Goal: Obtain resource: Obtain resource

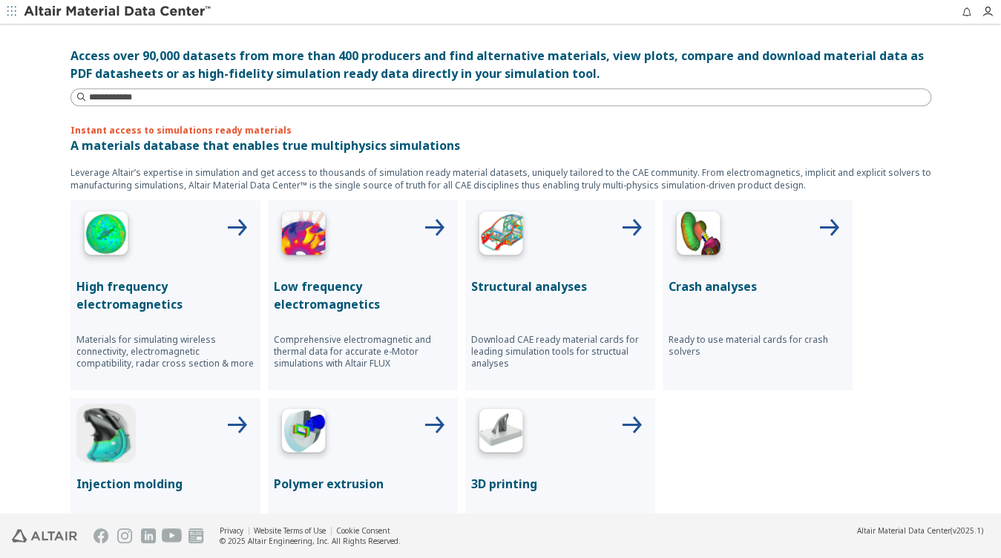
scroll to position [326, 0]
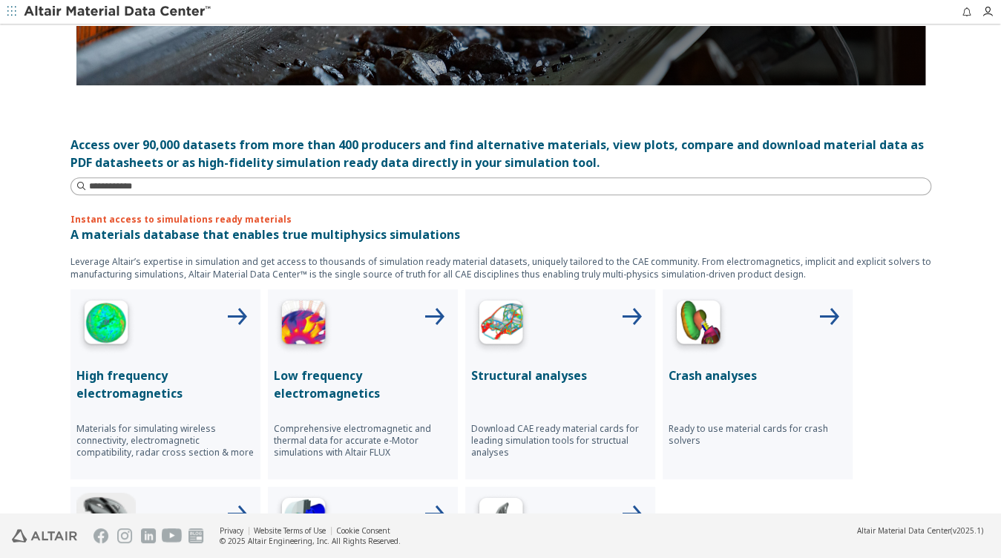
click at [12, 16] on icon "button" at bounding box center [11, 12] width 9 height 12
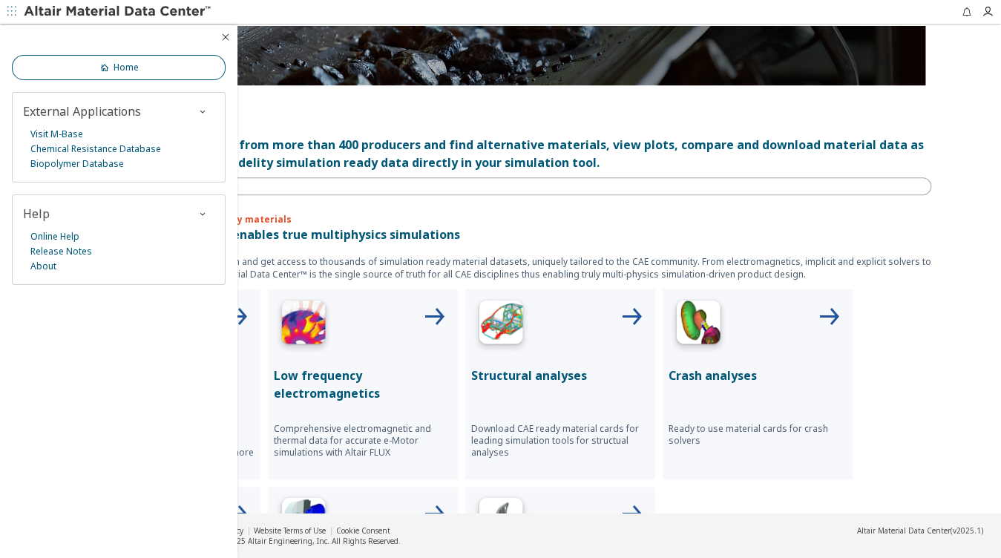
click at [122, 66] on span "Home" at bounding box center [126, 68] width 25 height 12
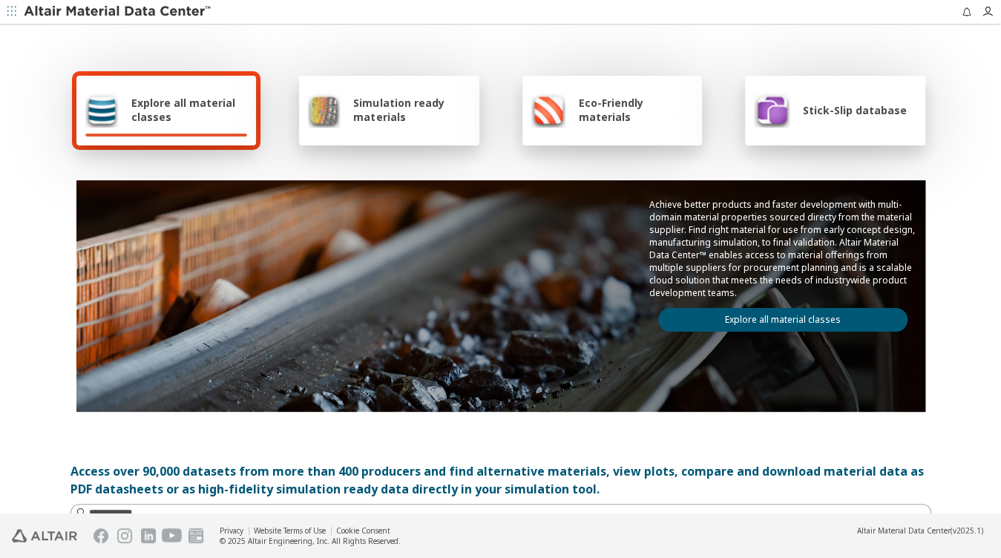
click at [211, 101] on span "Explore all material classes" at bounding box center [189, 110] width 116 height 28
click at [407, 126] on div "Simulation ready materials" at bounding box center [389, 110] width 162 height 36
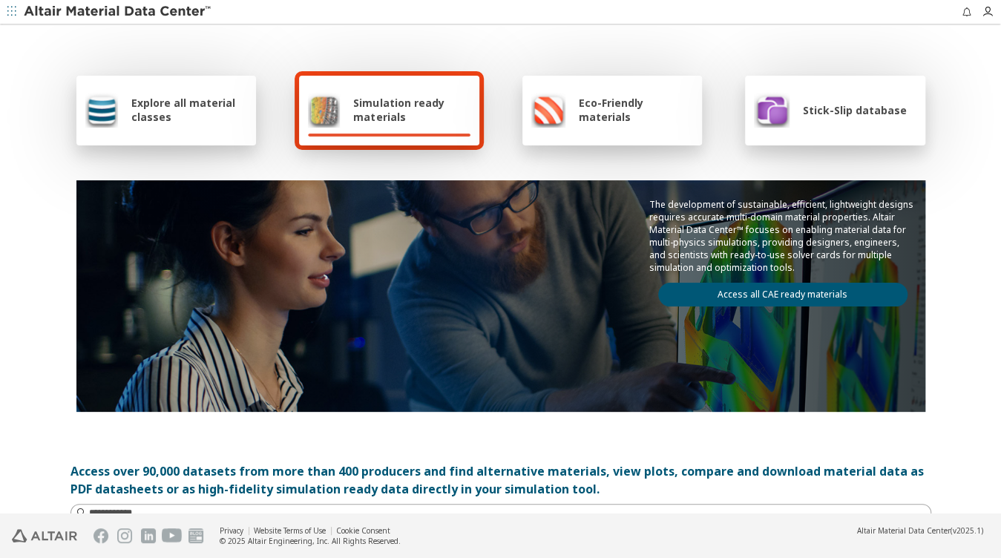
drag, startPoint x: 22, startPoint y: 165, endPoint x: 33, endPoint y: 14, distance: 151.0
click at [18, 10] on span "button" at bounding box center [11, 12] width 15 height 24
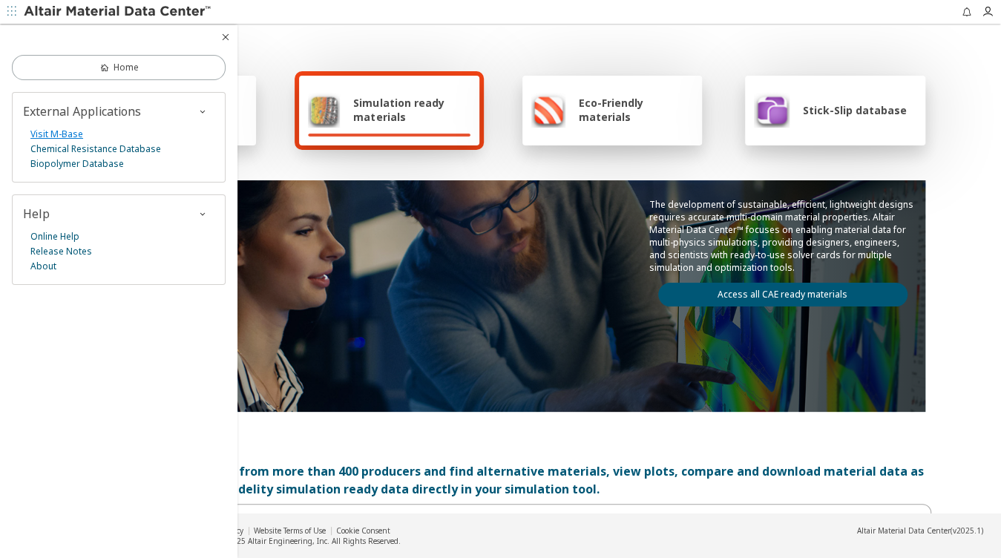
click at [56, 135] on link "Visit M-Base" at bounding box center [56, 134] width 53 height 15
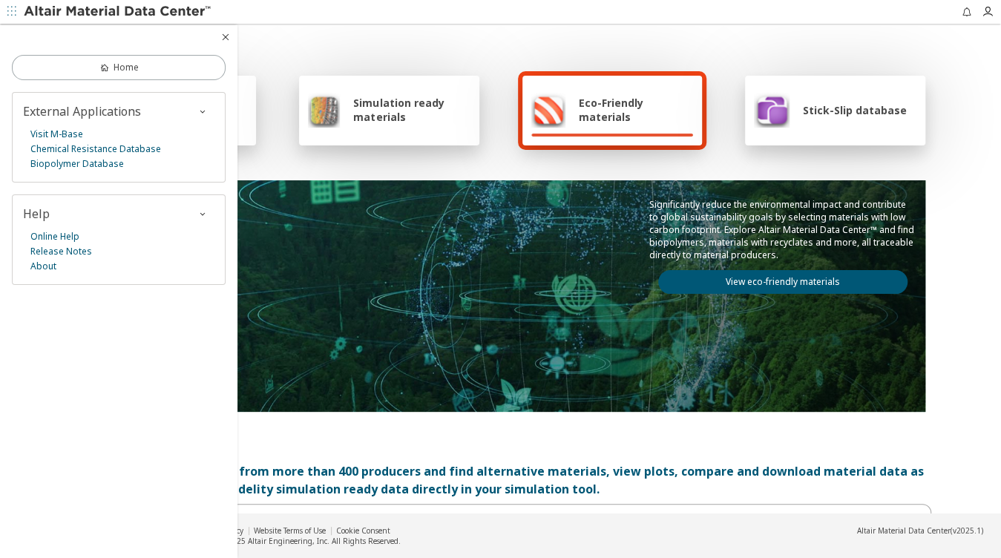
click at [132, 107] on span "External Applications" at bounding box center [82, 111] width 118 height 16
click at [200, 110] on icon "button" at bounding box center [203, 111] width 12 height 12
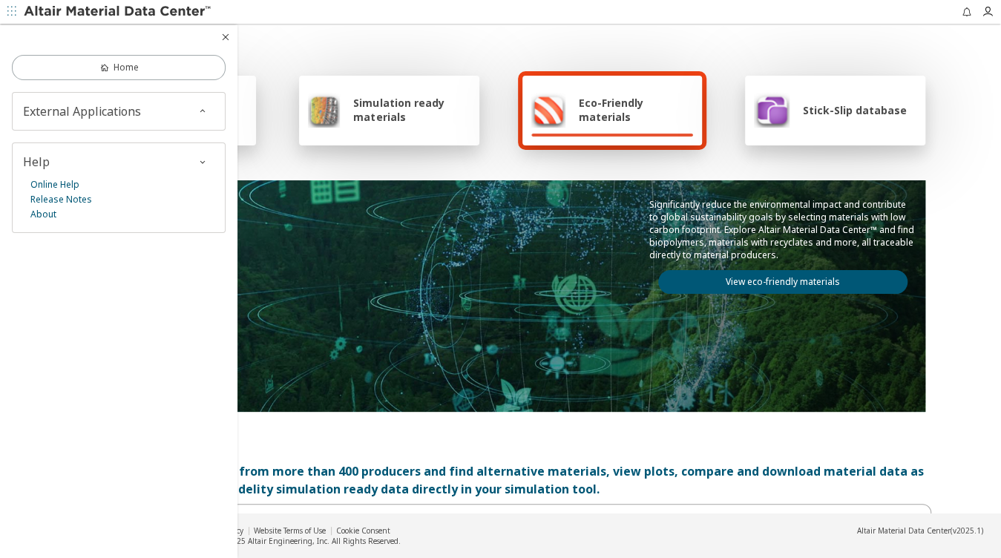
click at [200, 110] on icon "button" at bounding box center [203, 111] width 12 height 12
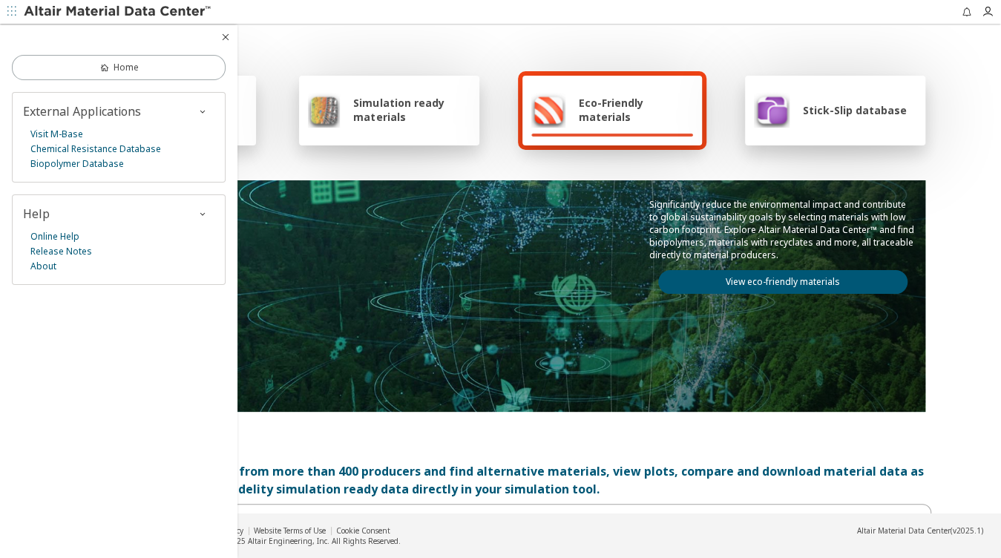
click at [219, 32] on span "button" at bounding box center [226, 37] width 18 height 12
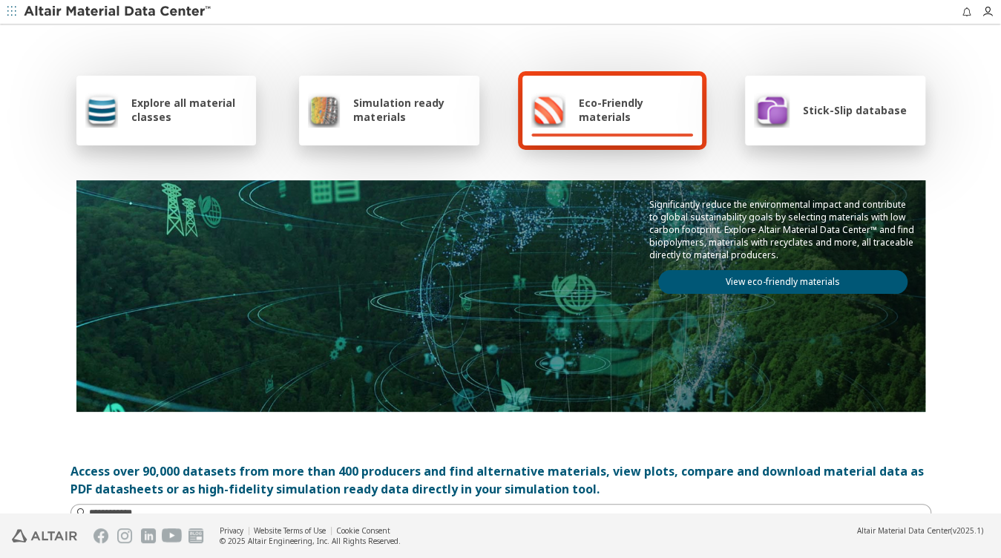
click at [835, 116] on span "Stick-Slip database" at bounding box center [855, 110] width 104 height 14
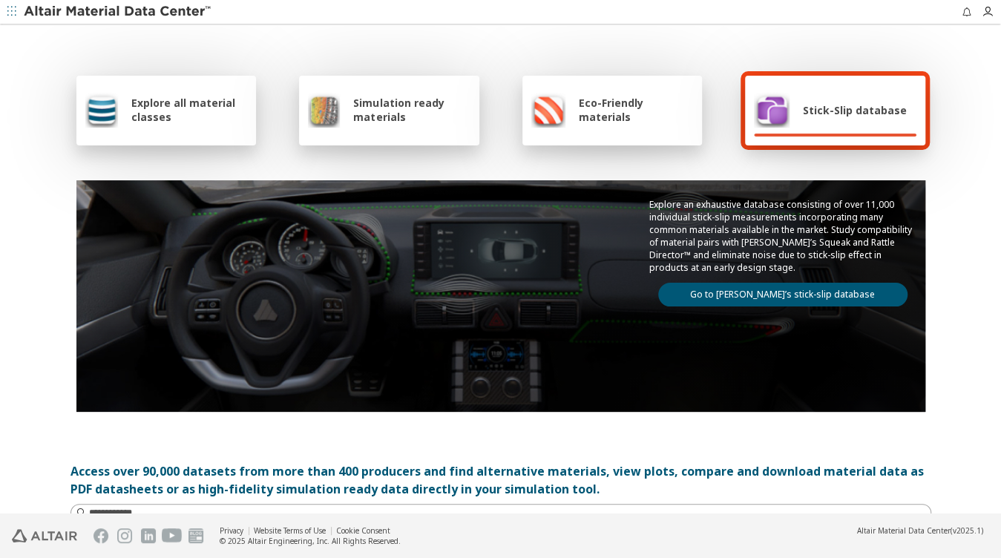
click at [170, 118] on span "Explore all material classes" at bounding box center [189, 110] width 116 height 28
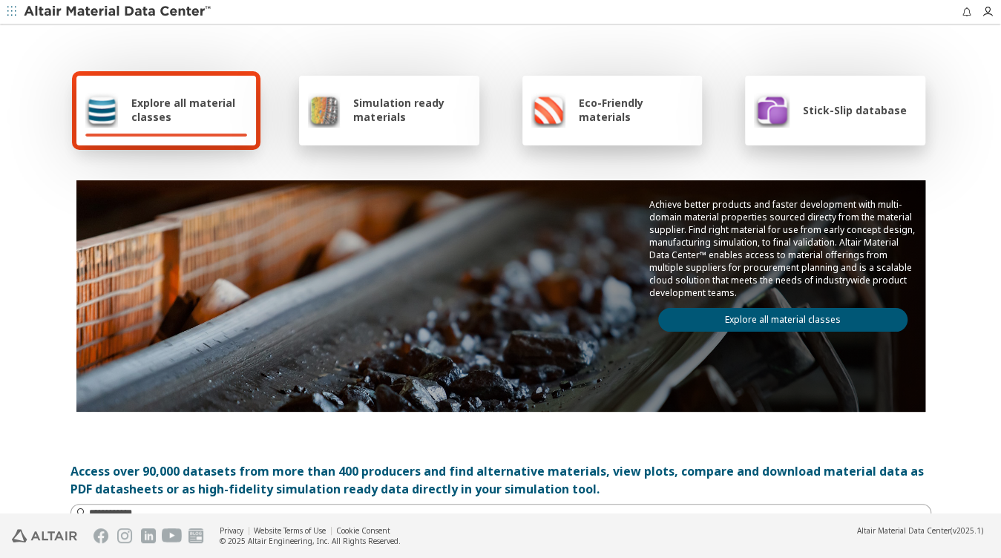
click at [783, 316] on link "Explore all material classes" at bounding box center [782, 320] width 249 height 24
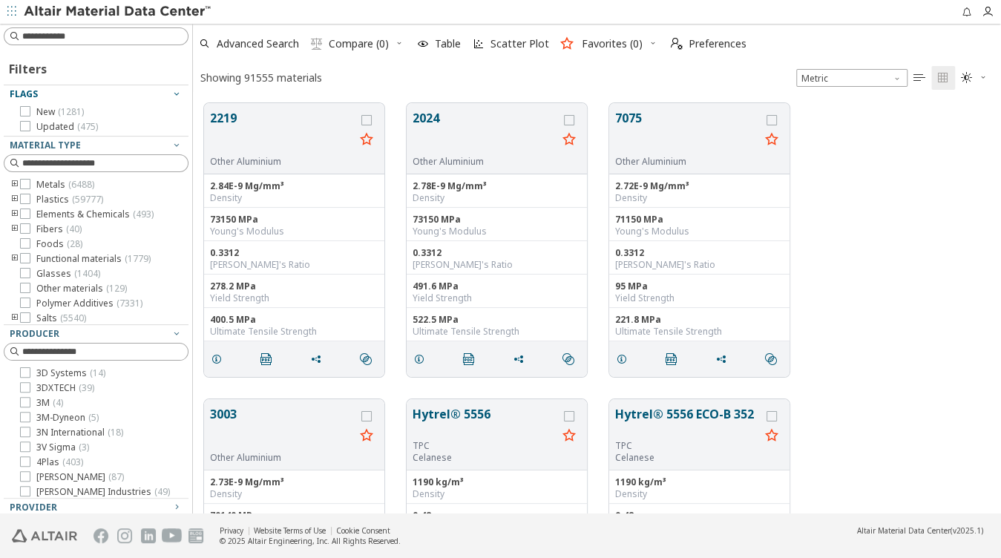
scroll to position [413, 799]
click at [13, 182] on icon "toogle group" at bounding box center [15, 185] width 10 height 12
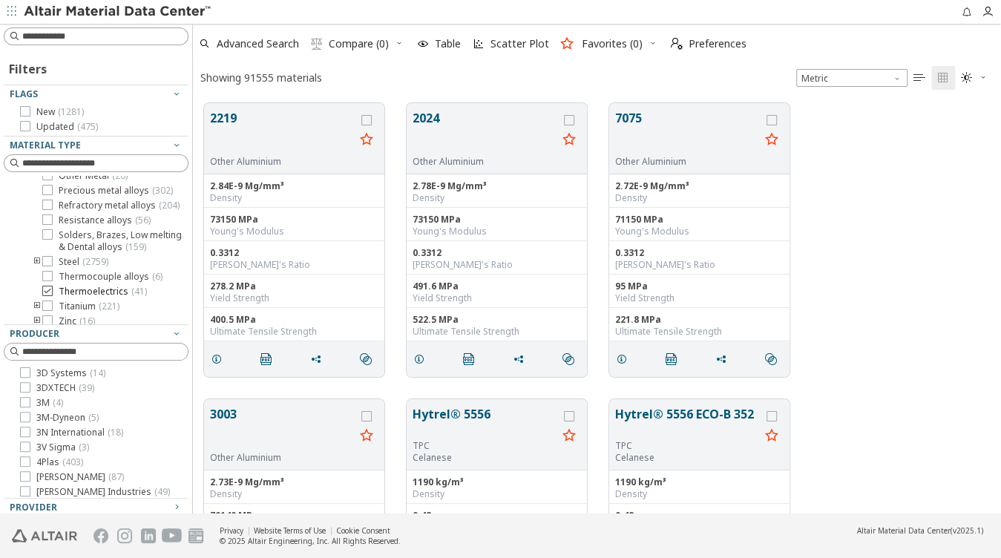
scroll to position [237, 0]
click at [39, 238] on icon "toogle group" at bounding box center [37, 232] width 10 height 12
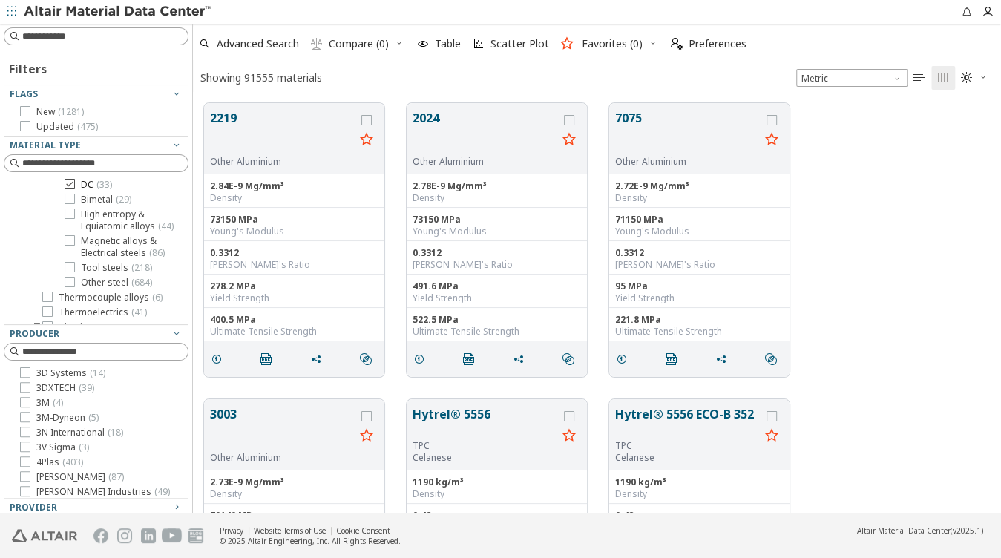
scroll to position [297, 0]
click at [52, 177] on div at bounding box center [47, 172] width 10 height 10
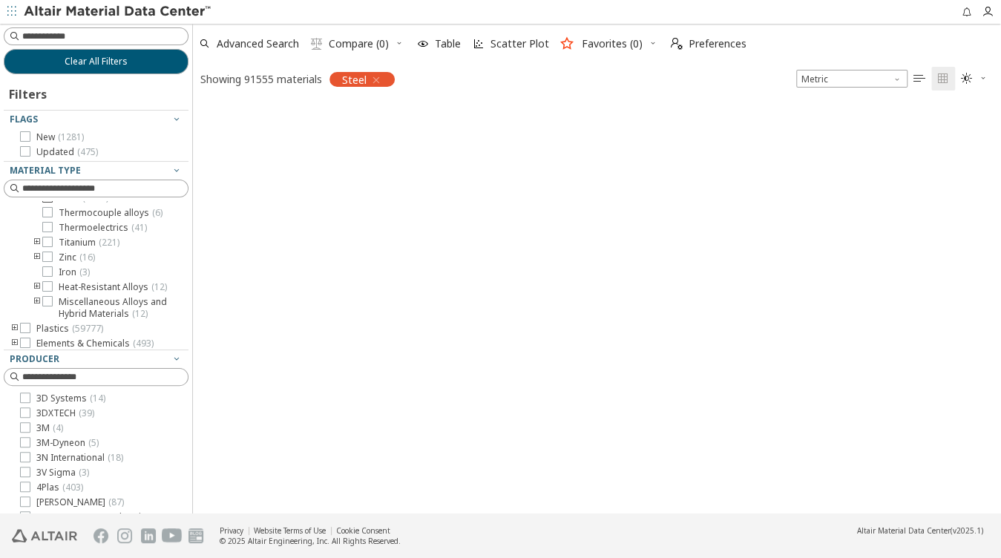
scroll to position [9, 9]
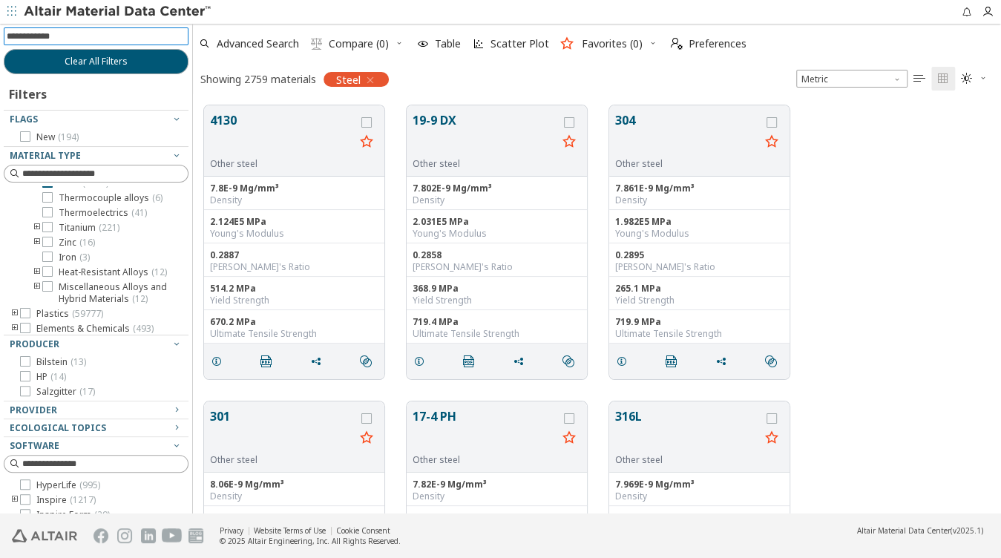
click at [93, 36] on input at bounding box center [98, 36] width 182 height 16
type input "***"
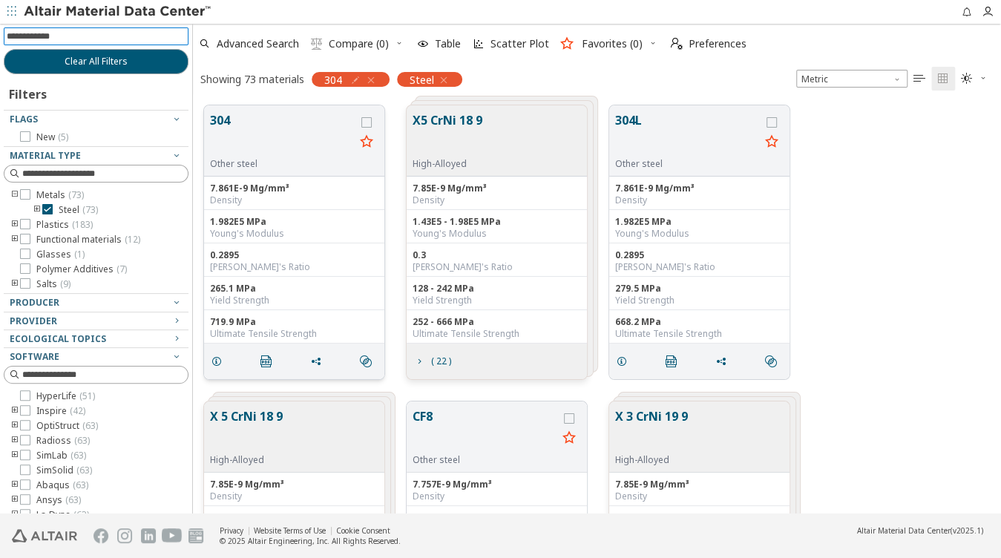
click at [288, 117] on button "304" at bounding box center [282, 134] width 145 height 47
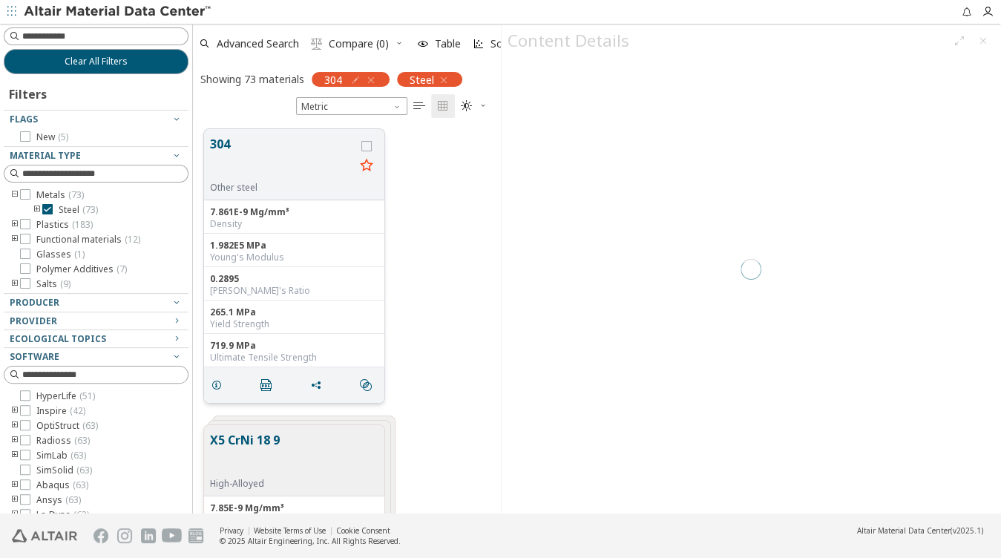
scroll to position [9, 9]
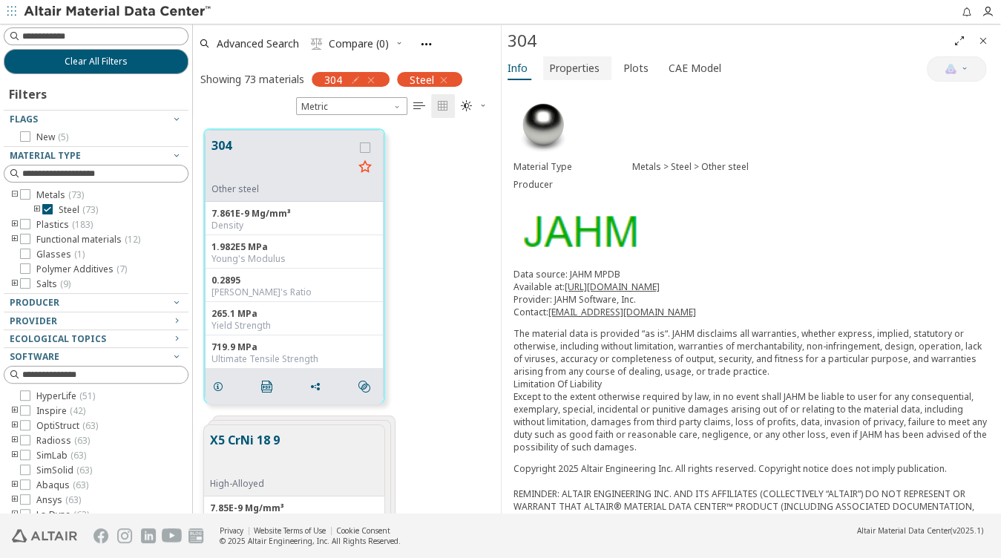
click at [571, 70] on span "Properties" at bounding box center [574, 68] width 50 height 24
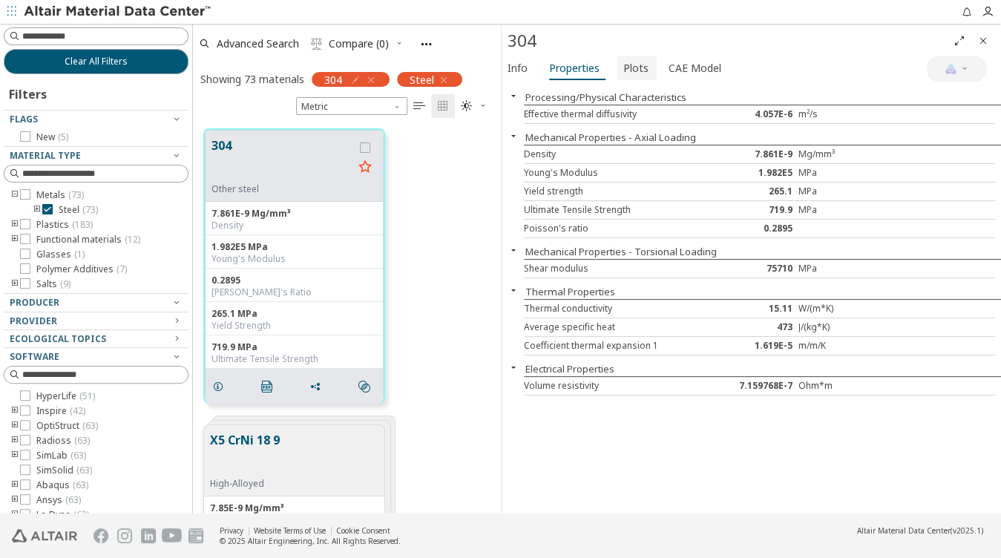
click at [623, 68] on span "Plots" at bounding box center [635, 68] width 25 height 24
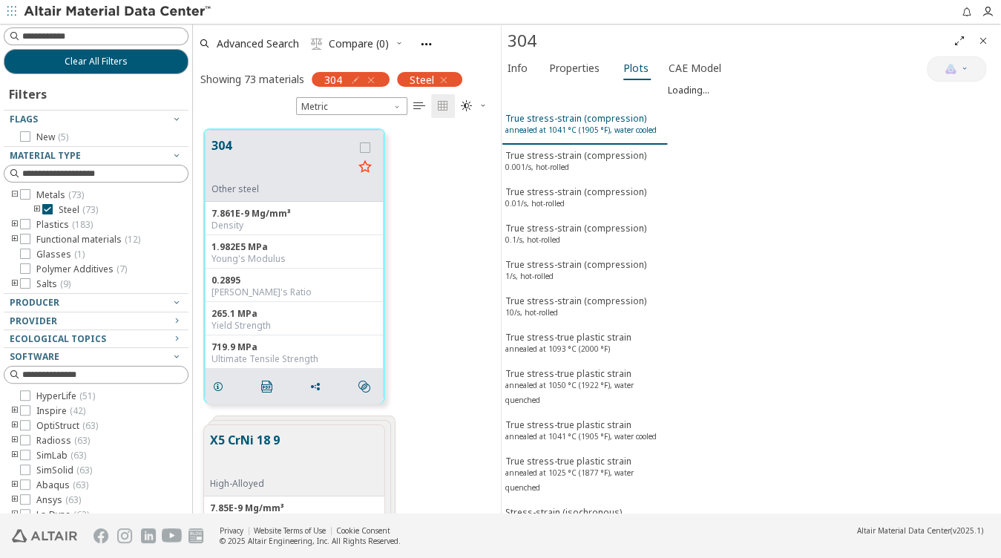
click at [585, 127] on sup "annealed at 1041 °C (1905 °F), water cooled" at bounding box center [580, 130] width 151 height 10
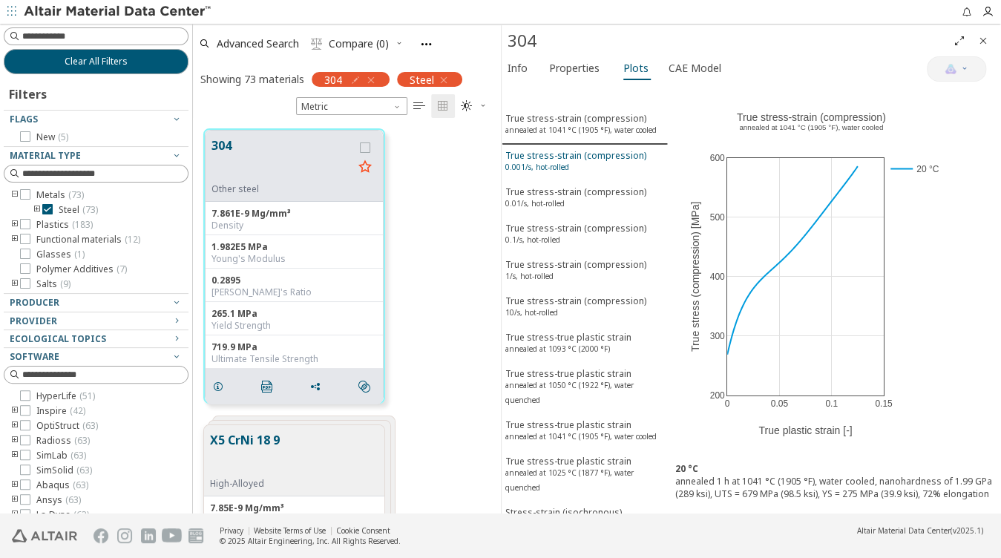
click at [591, 171] on div "True stress-strain (compression) 0.001/s, hot-rolled" at bounding box center [575, 162] width 141 height 27
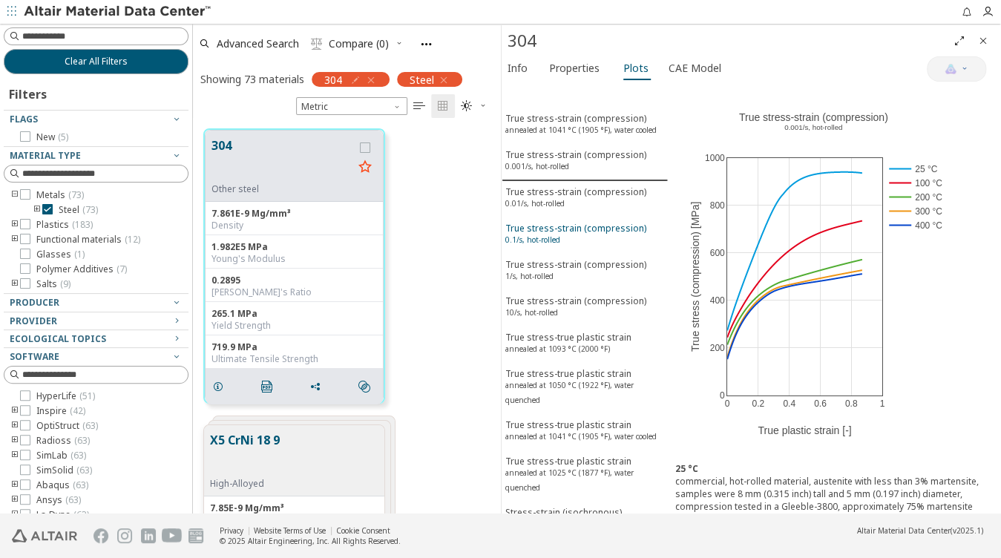
click at [571, 241] on div "True stress-strain (compression) 0.1/s, hot-rolled" at bounding box center [575, 235] width 141 height 27
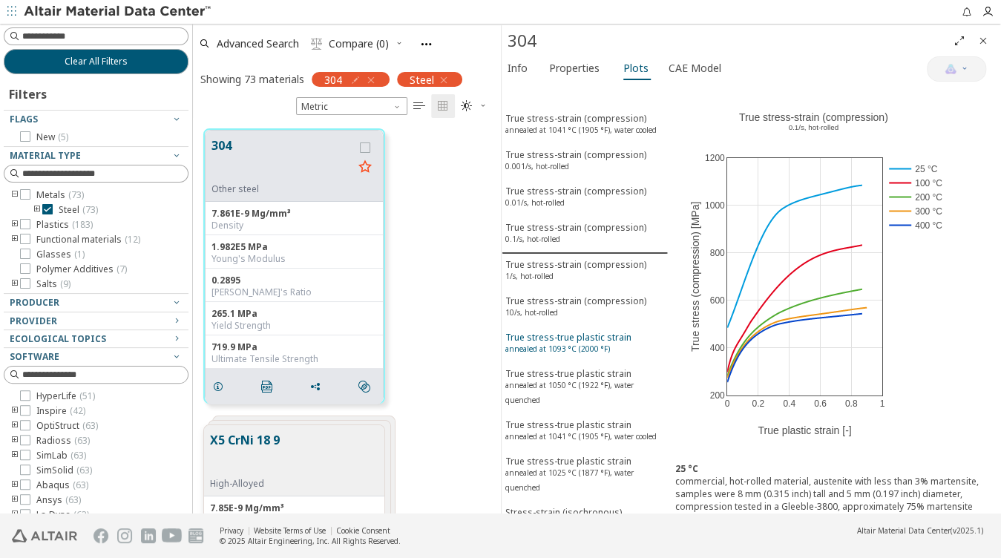
click at [582, 327] on button "True stress-true plastic strain annealed at 1093 °C (2000 °F)" at bounding box center [584, 344] width 167 height 36
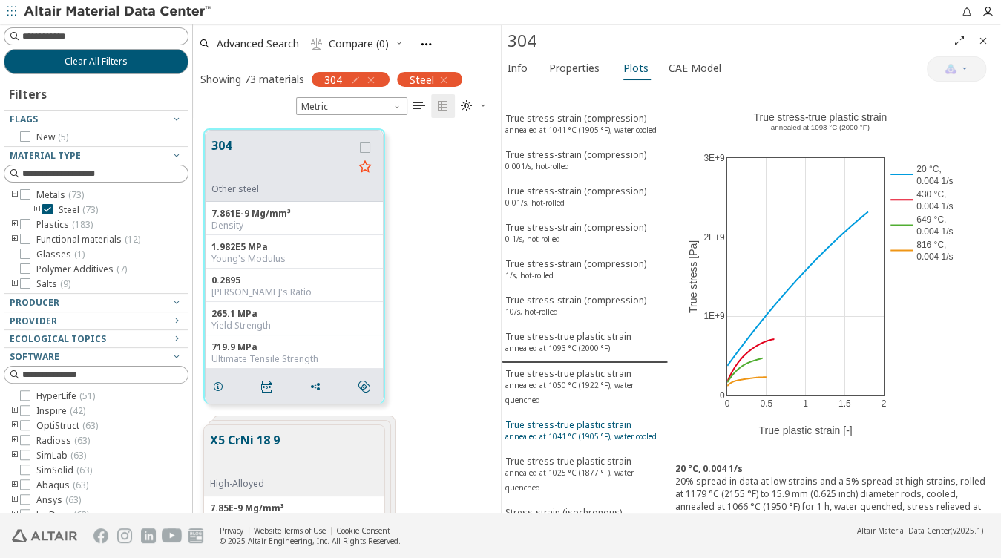
click at [568, 435] on sup "annealed at 1041 °C (1905 °F), water cooled" at bounding box center [580, 436] width 151 height 10
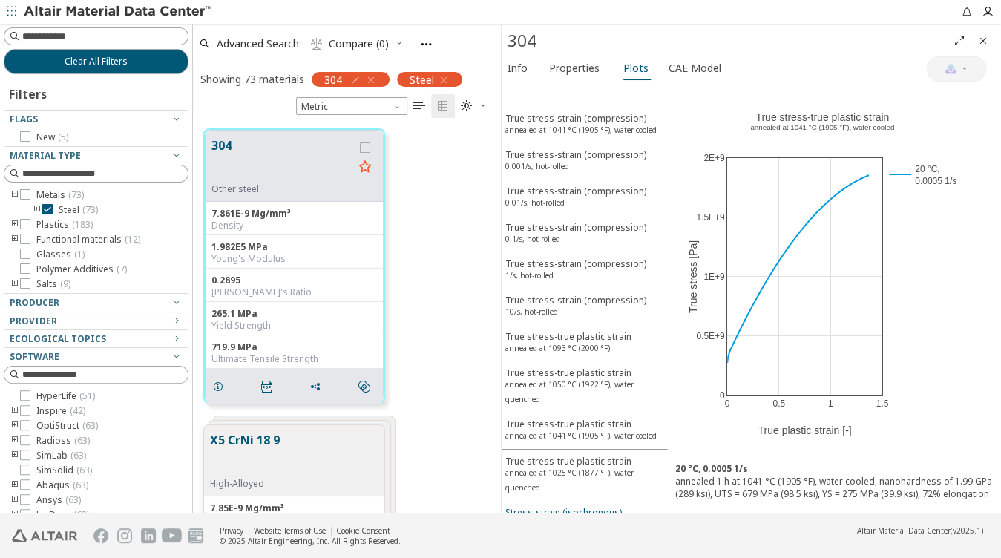
scroll to position [119, 0]
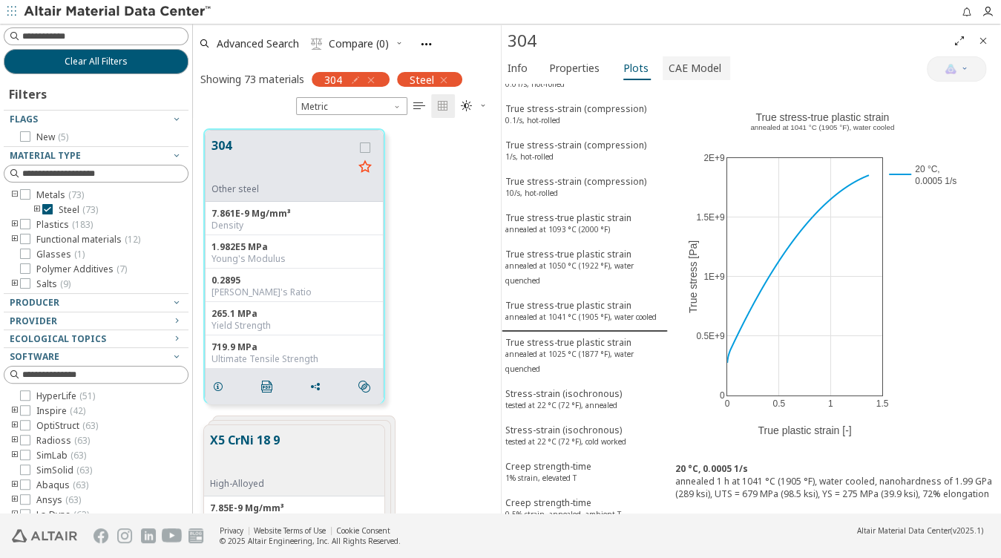
click at [694, 65] on span "CAE Model" at bounding box center [694, 68] width 53 height 24
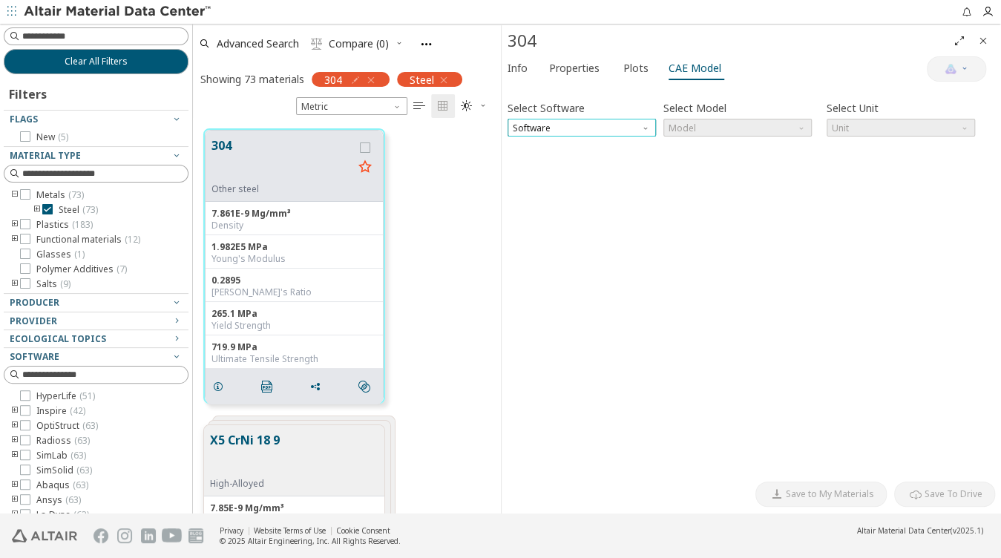
click at [585, 128] on span "Software" at bounding box center [581, 128] width 148 height 18
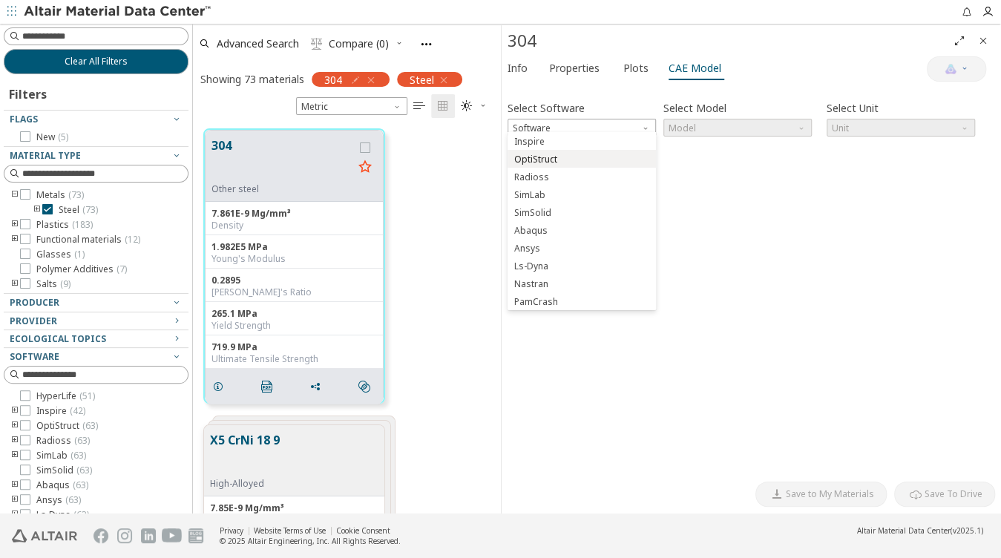
click at [550, 159] on span "OptiStruct" at bounding box center [535, 160] width 43 height 12
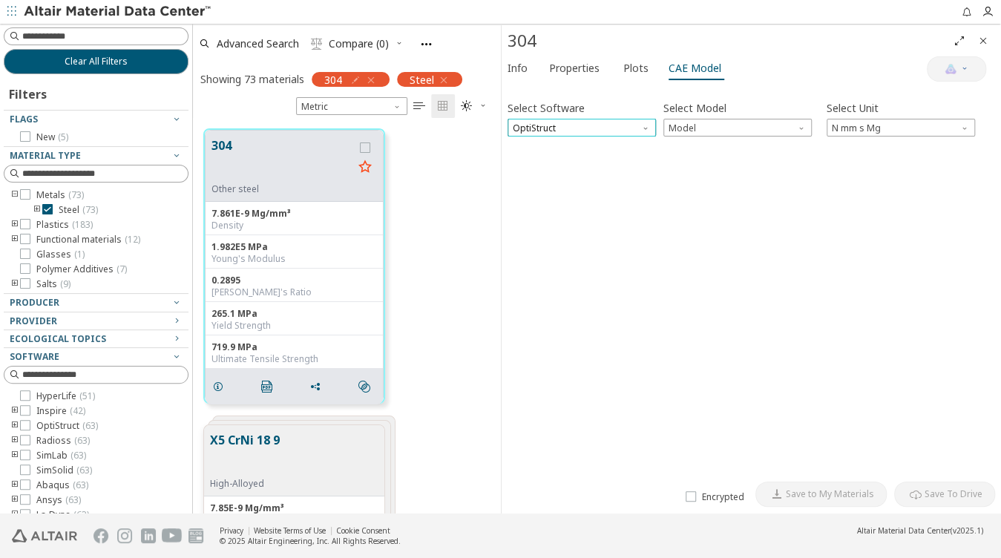
click at [588, 119] on span "OptiStruct" at bounding box center [581, 128] width 148 height 18
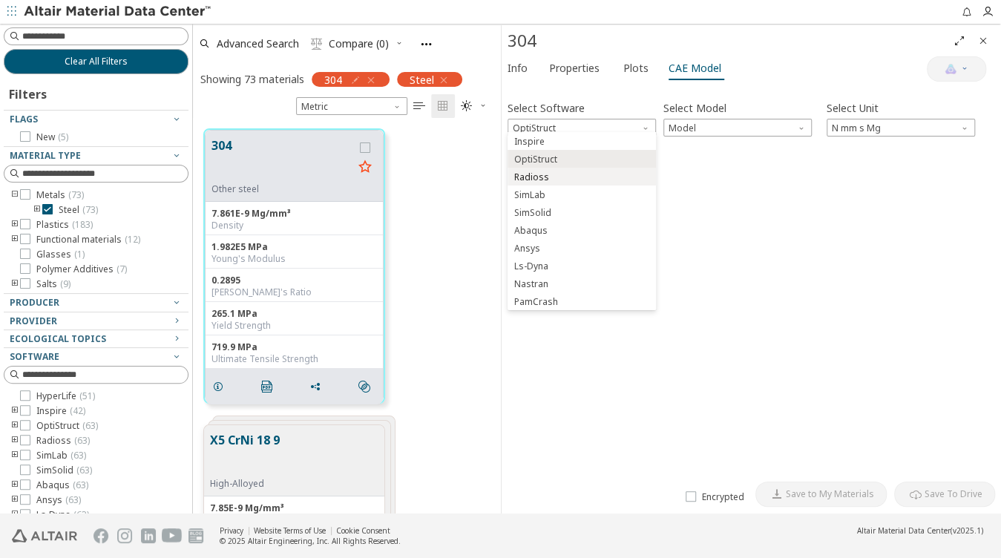
click at [549, 182] on span "Radioss" at bounding box center [581, 177] width 137 height 10
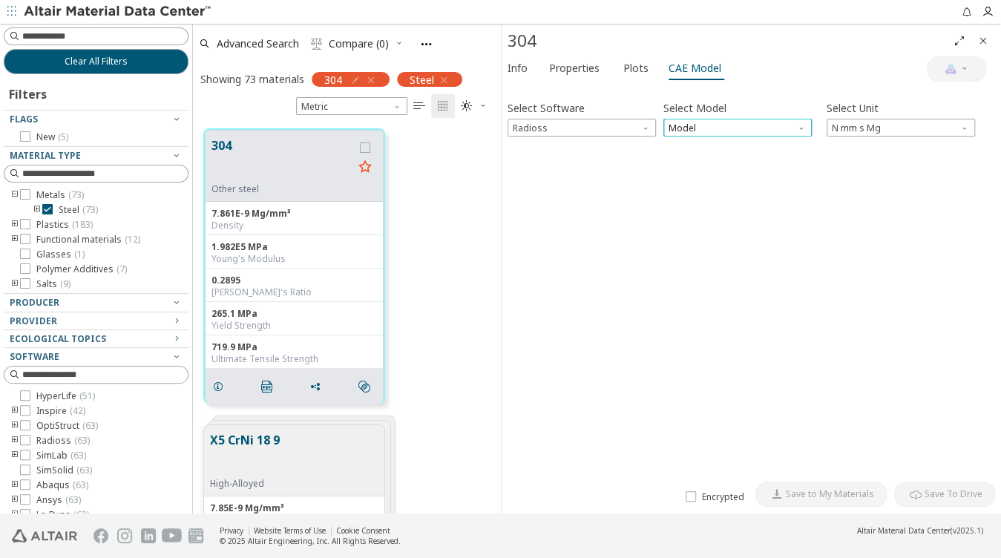
click at [706, 125] on span "Model" at bounding box center [737, 128] width 148 height 18
click at [684, 159] on span "Law36" at bounding box center [683, 160] width 27 height 12
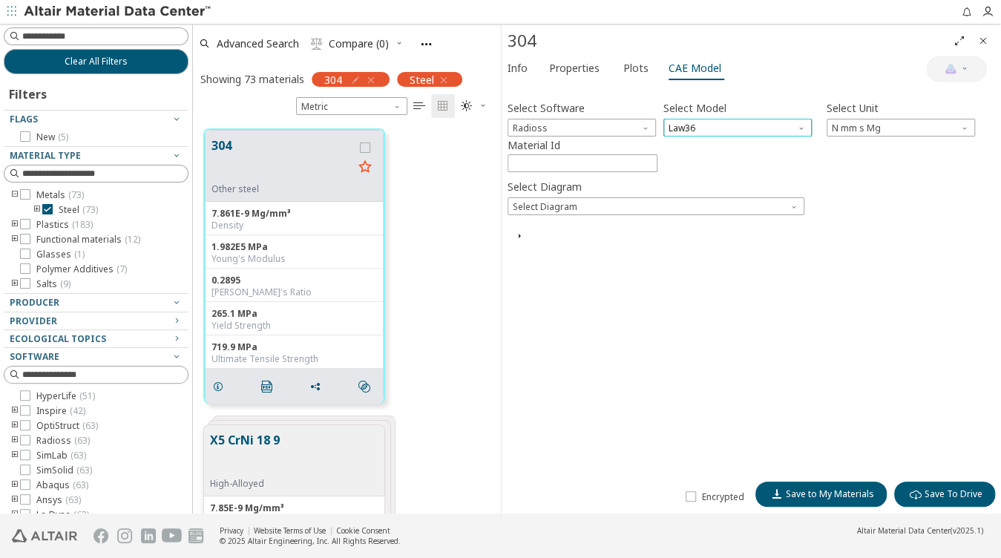
click at [697, 126] on span "Law36" at bounding box center [737, 128] width 148 height 18
click at [696, 142] on span "Law1" at bounding box center [737, 142] width 137 height 10
click at [699, 119] on span "Law1" at bounding box center [737, 128] width 148 height 18
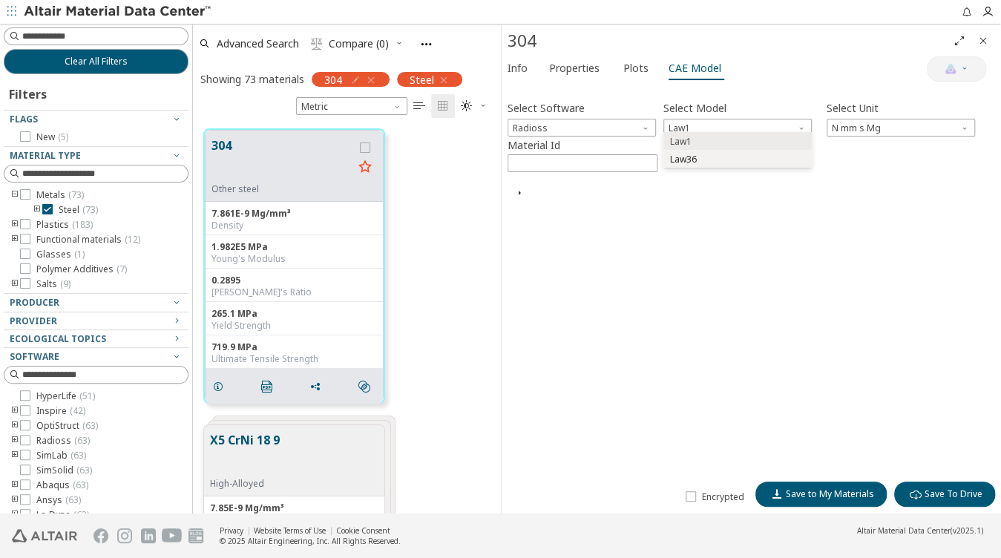
click at [700, 165] on span "Law36" at bounding box center [737, 159] width 137 height 10
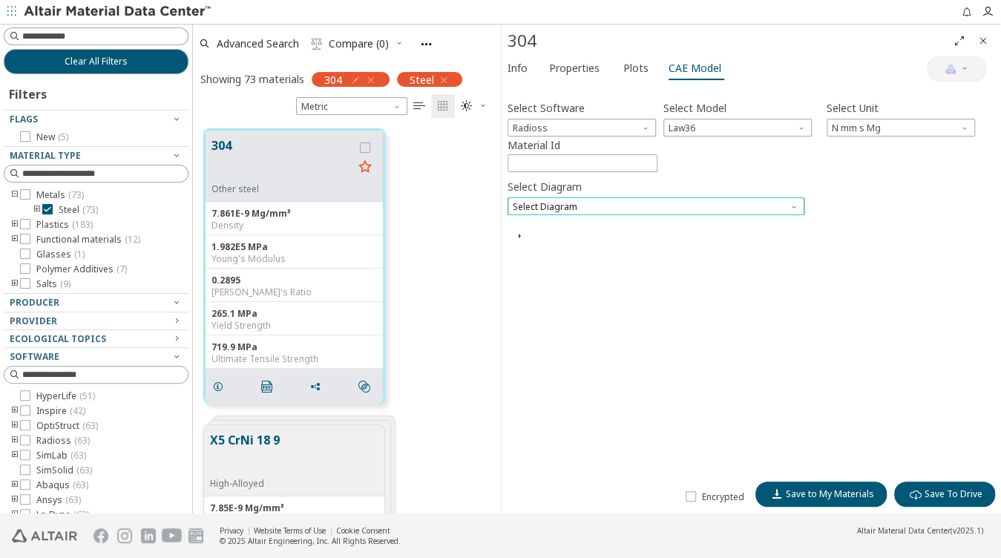
click at [542, 203] on span "Select Diagram" at bounding box center [655, 206] width 297 height 18
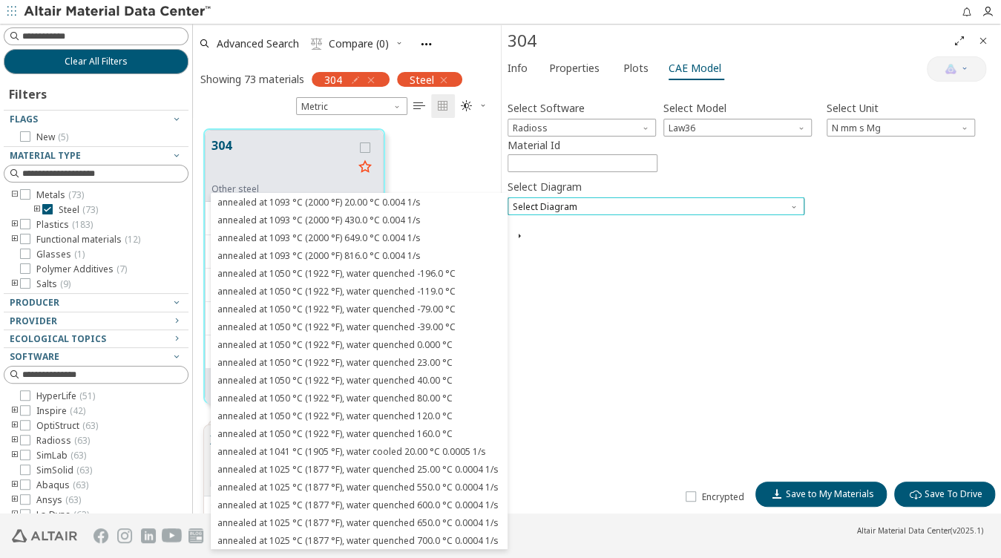
drag, startPoint x: 573, startPoint y: 203, endPoint x: 580, endPoint y: 205, distance: 7.6
click at [574, 203] on span "Select Diagram" at bounding box center [655, 206] width 297 height 18
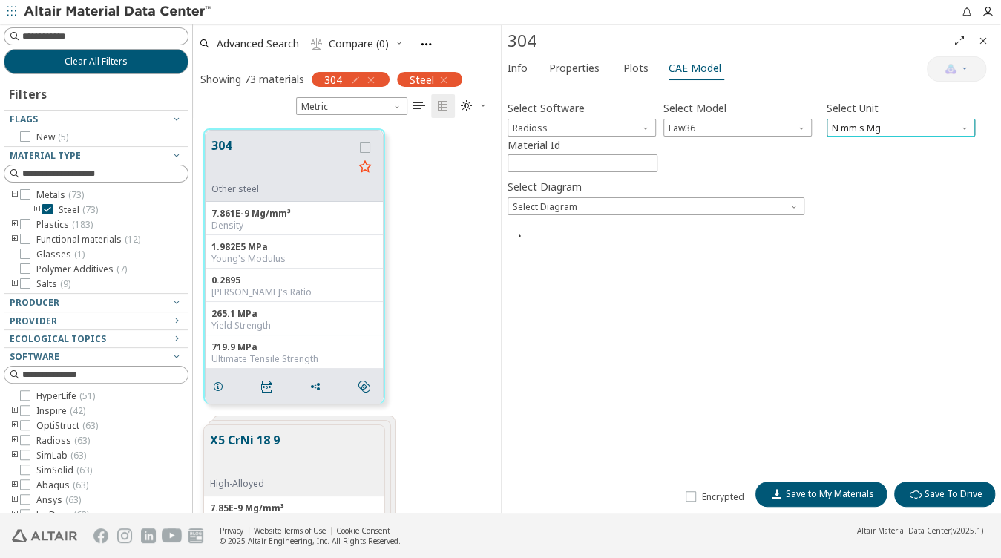
click at [861, 123] on span "N mm s Mg" at bounding box center [900, 128] width 148 height 18
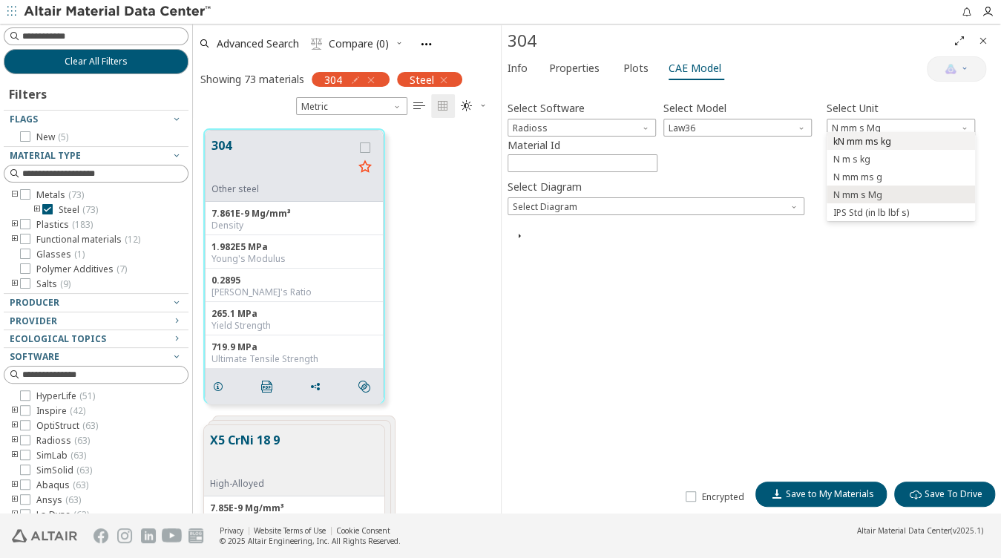
click at [863, 142] on span "kN mm ms kg" at bounding box center [862, 142] width 58 height 12
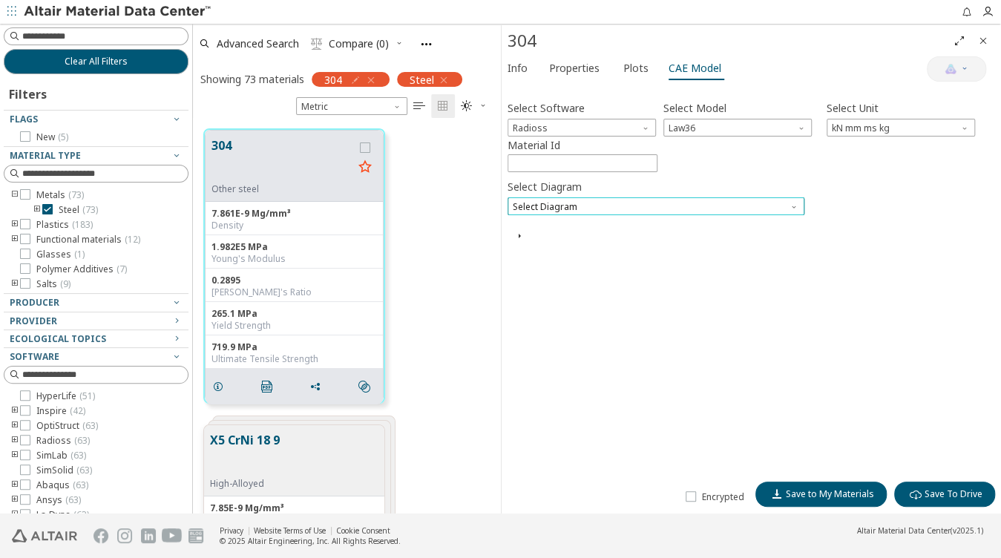
click at [687, 202] on span "Select Diagram" at bounding box center [655, 206] width 297 height 18
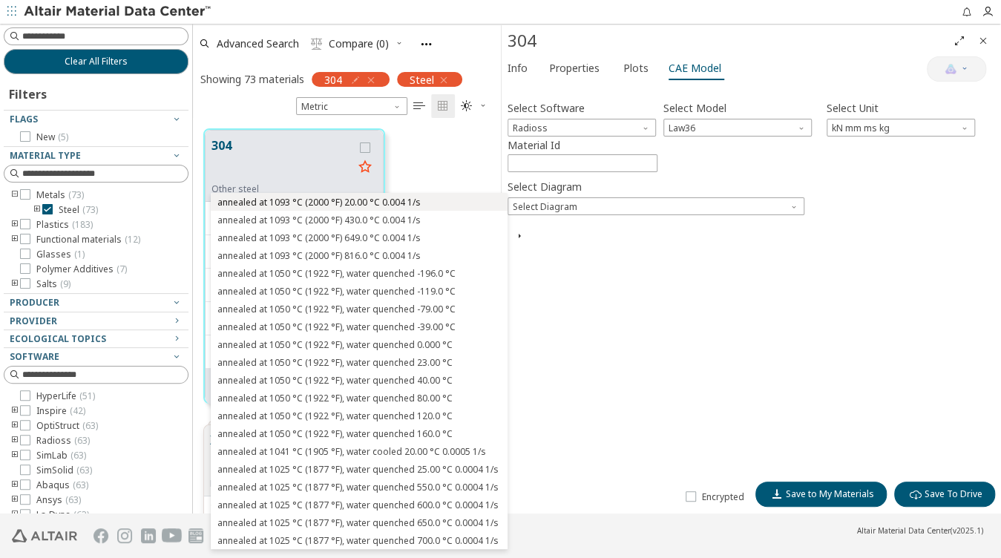
click at [460, 204] on span "annealed at 1093 °C (2000 °F) 20.00 °C 0.004 1/s" at bounding box center [359, 202] width 285 height 10
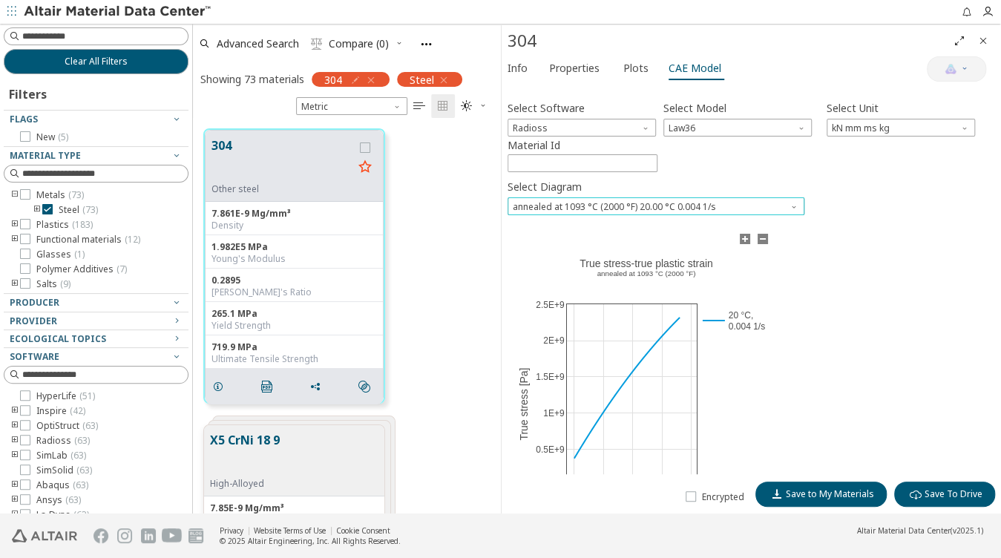
scroll to position [30, 0]
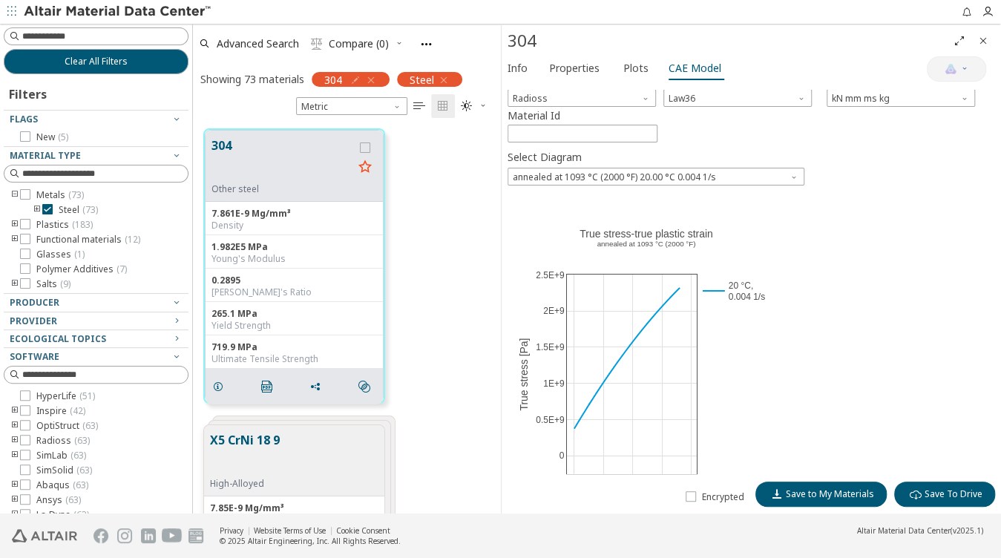
click at [626, 181] on div "Select Software Radioss Select Model Law36 Select Unit kN mm ms kg Material Id …" at bounding box center [751, 282] width 488 height 384
click at [625, 174] on span "annealed at 1093 °C (2000 °F) 20.00 °C 0.004 1/s" at bounding box center [655, 177] width 297 height 18
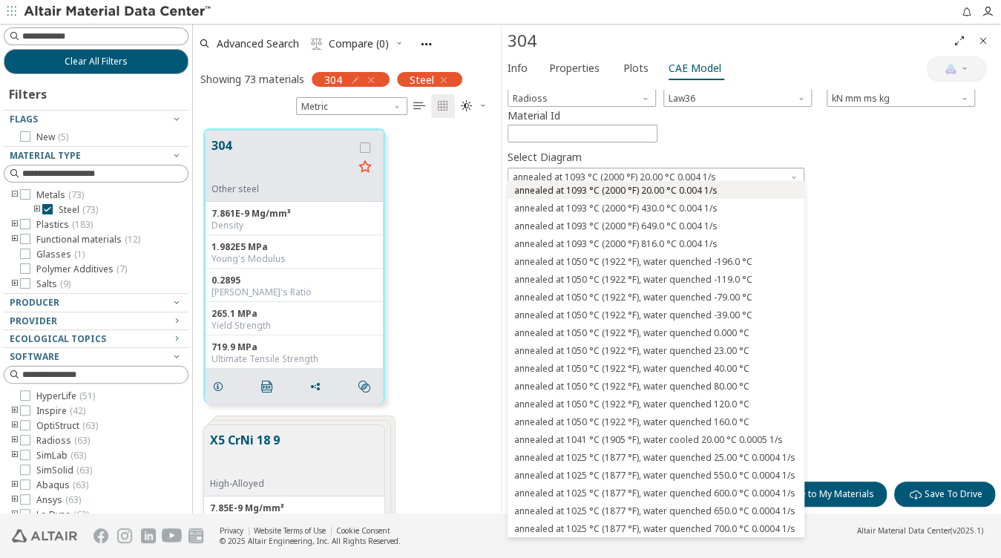
click at [648, 188] on span "annealed at 1093 °C (2000 °F) 20.00 °C 0.004 1/s" at bounding box center [615, 191] width 203 height 12
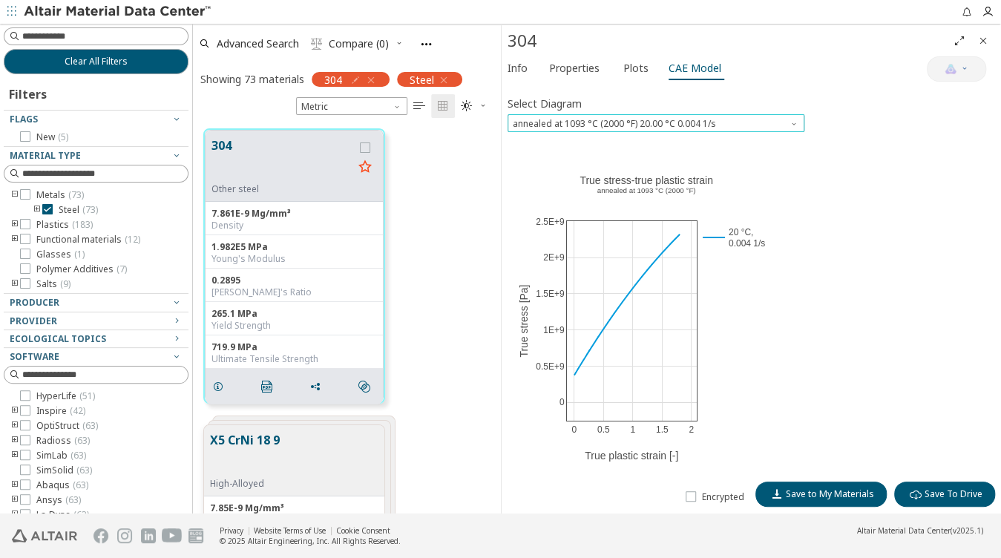
scroll to position [88, 0]
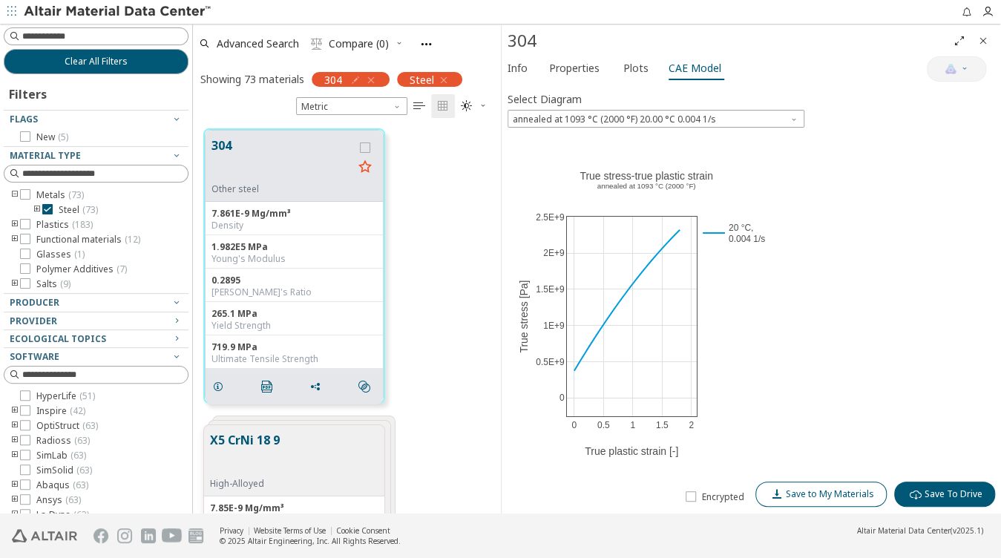
click at [800, 496] on span "Save to My Materials" at bounding box center [830, 494] width 88 height 12
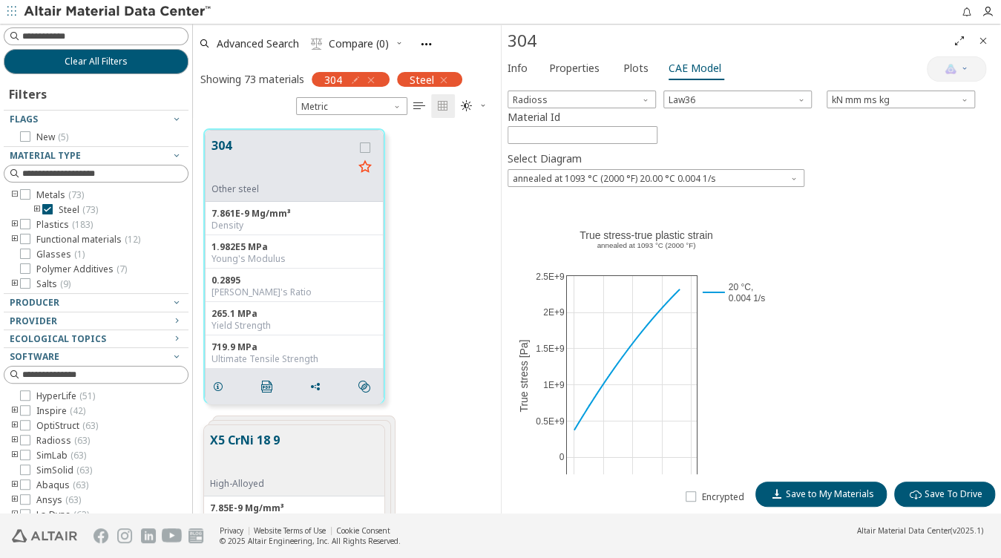
scroll to position [0, 0]
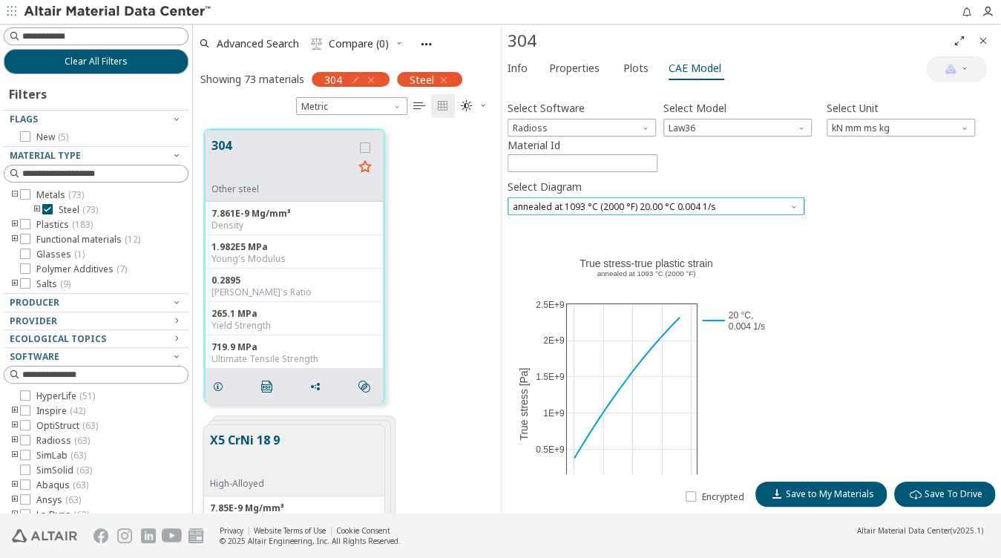
click at [687, 202] on span "annealed at 1093 °C (2000 °F) 20.00 °C 0.004 1/s" at bounding box center [655, 206] width 297 height 18
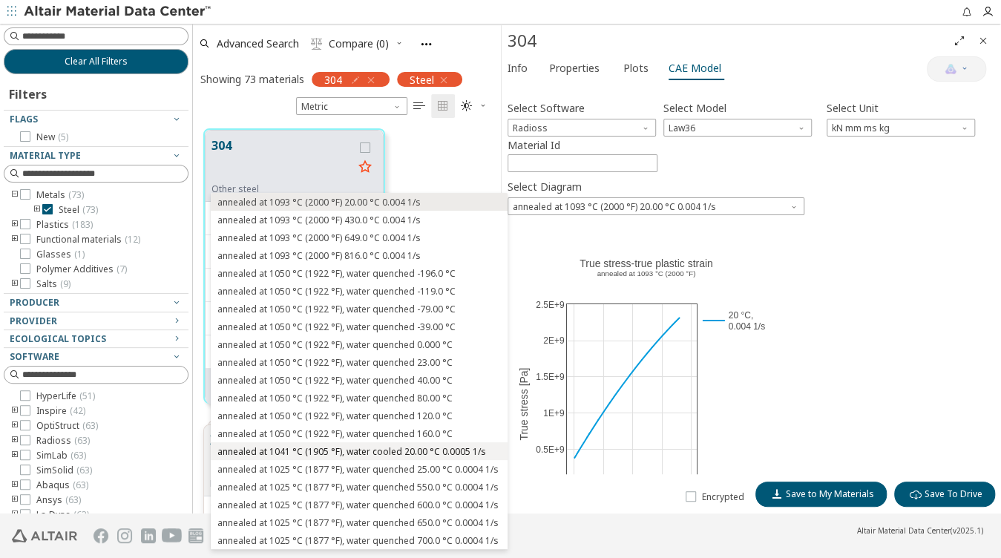
click at [469, 447] on span "annealed at 1041 °C (1905 °F), water cooled 20.00 °C 0.0005 1/s" at bounding box center [351, 452] width 269 height 12
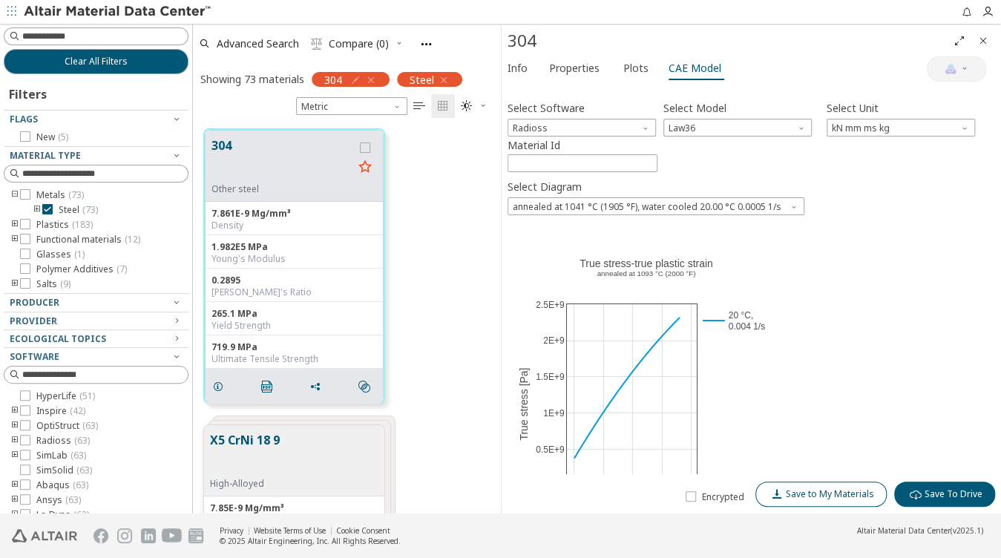
click at [815, 490] on span "Save to My Materials" at bounding box center [830, 494] width 88 height 12
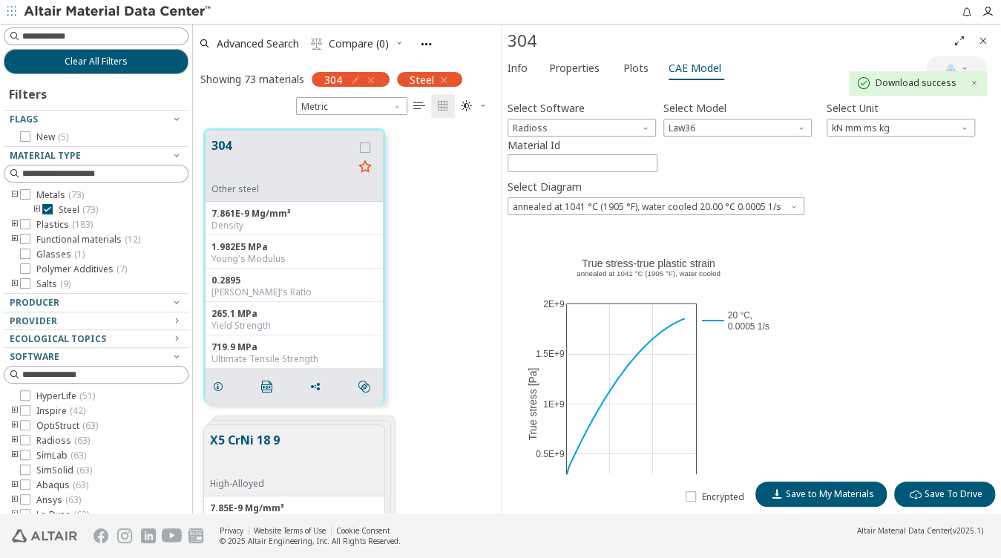
click at [580, 149] on label "Material Id" at bounding box center [582, 146] width 150 height 18
click at [580, 155] on input "****" at bounding box center [582, 163] width 148 height 16
click at [723, 120] on span "Law36" at bounding box center [737, 128] width 148 height 18
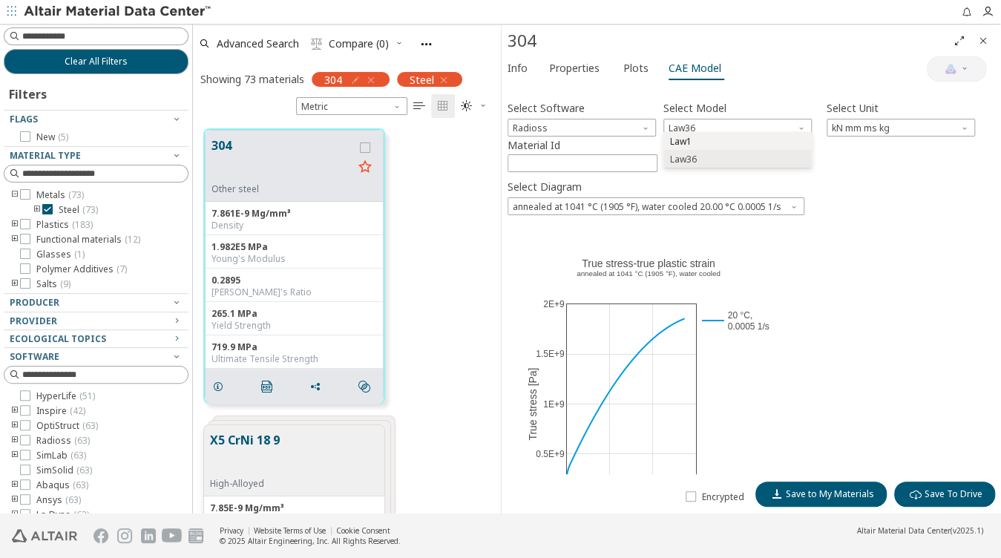
click at [709, 147] on button "Law1" at bounding box center [737, 141] width 148 height 18
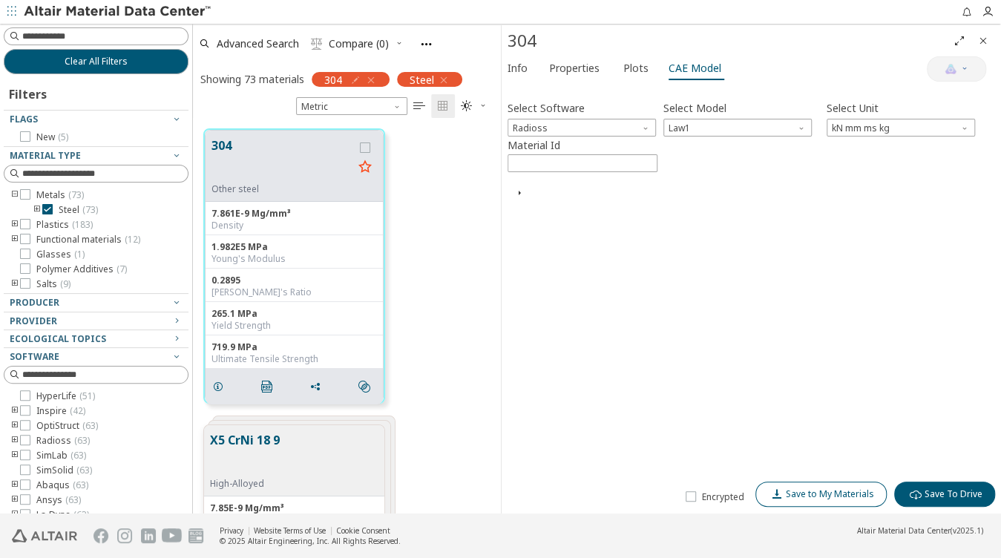
click at [825, 488] on span "Save to My Materials" at bounding box center [830, 494] width 88 height 12
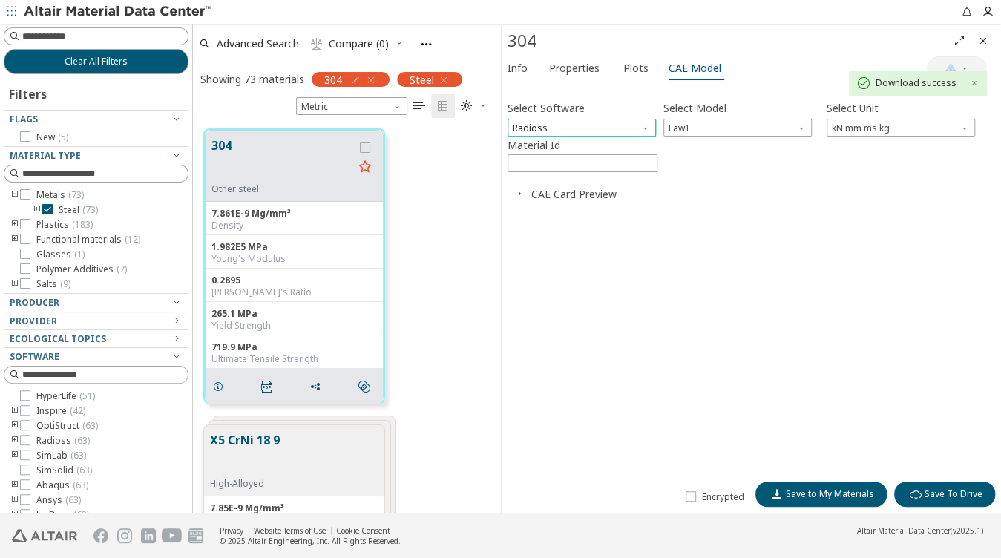
click at [571, 129] on span "Radioss" at bounding box center [581, 128] width 148 height 18
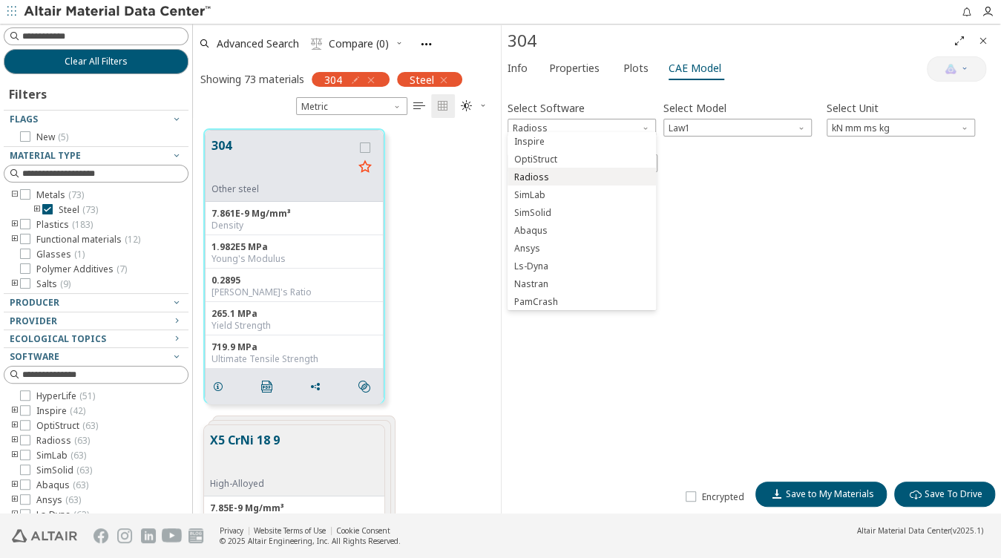
click at [579, 177] on span "Radioss" at bounding box center [581, 177] width 137 height 10
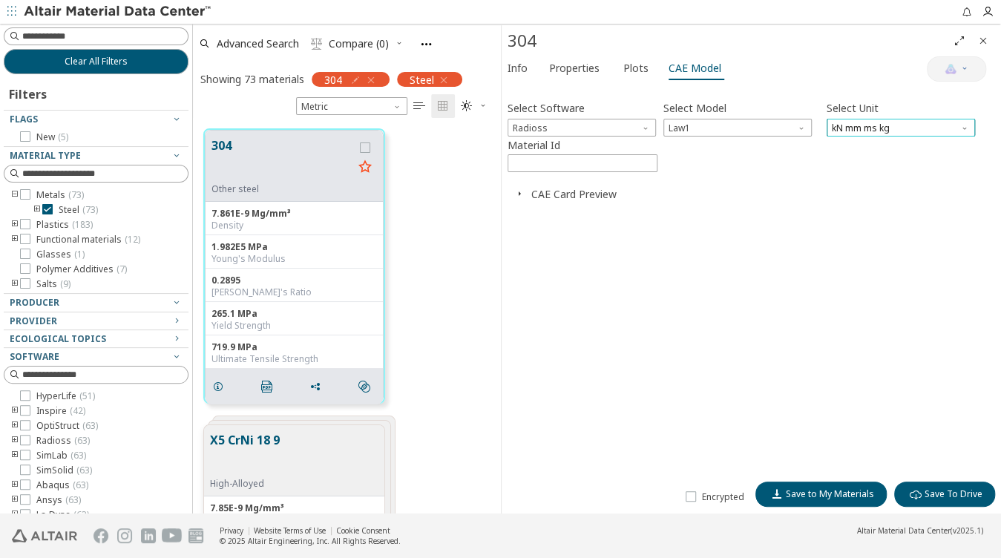
click at [847, 119] on span "kN mm ms kg" at bounding box center [900, 128] width 148 height 18
click at [550, 165] on input "****" at bounding box center [582, 163] width 148 height 16
click at [685, 133] on div "Select Software Radioss Select Model Law1 Select Unit kN mm ms kg Material Id *…" at bounding box center [751, 134] width 488 height 75
click at [696, 124] on span "Law1" at bounding box center [737, 128] width 148 height 18
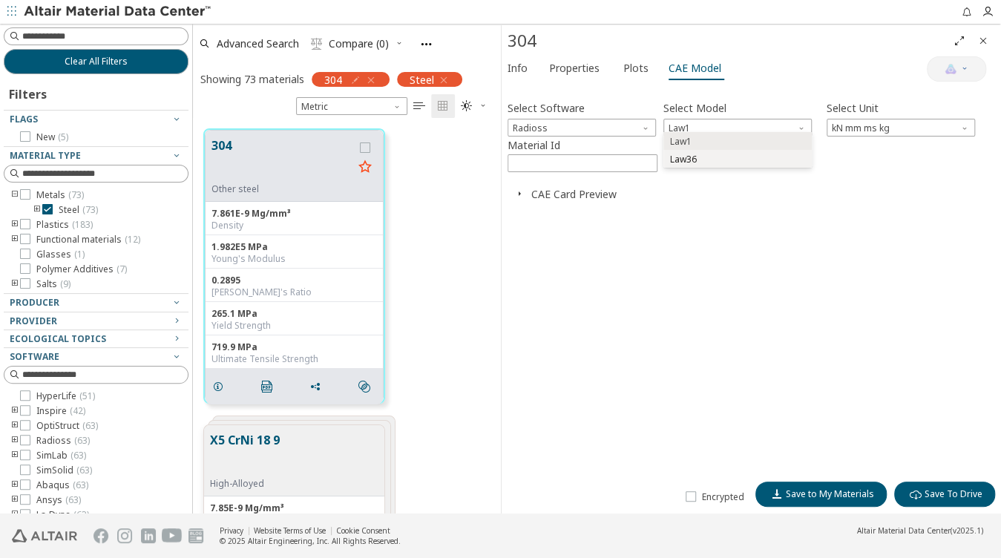
click at [688, 154] on button "Law36" at bounding box center [737, 159] width 148 height 18
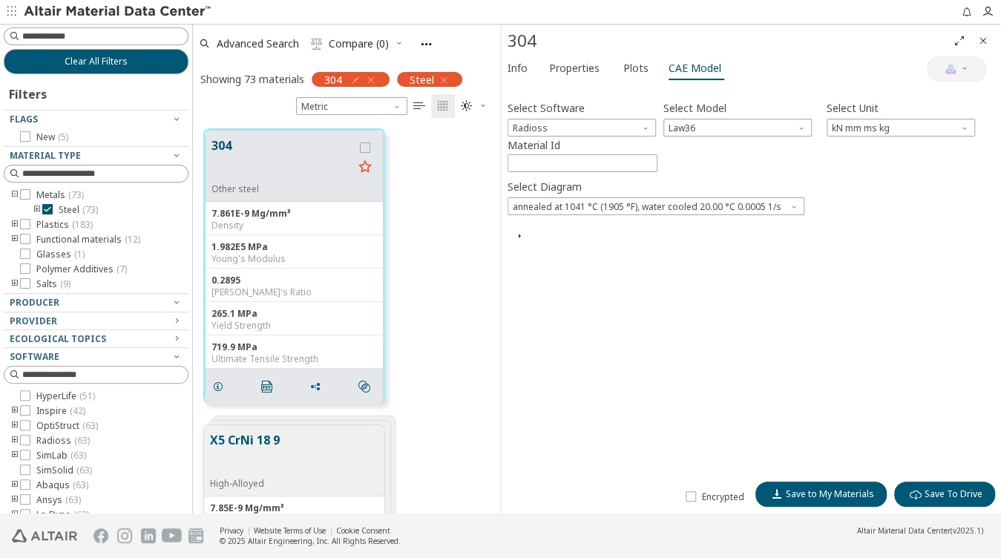
click at [545, 211] on div "Select Software Radioss Select Model Law36 Select Unit kN mm ms kg Material Id …" at bounding box center [751, 282] width 488 height 384
click at [517, 236] on div "Select Software Radioss Select Model Law36 Select Unit kN mm ms kg Material Id …" at bounding box center [751, 282] width 488 height 384
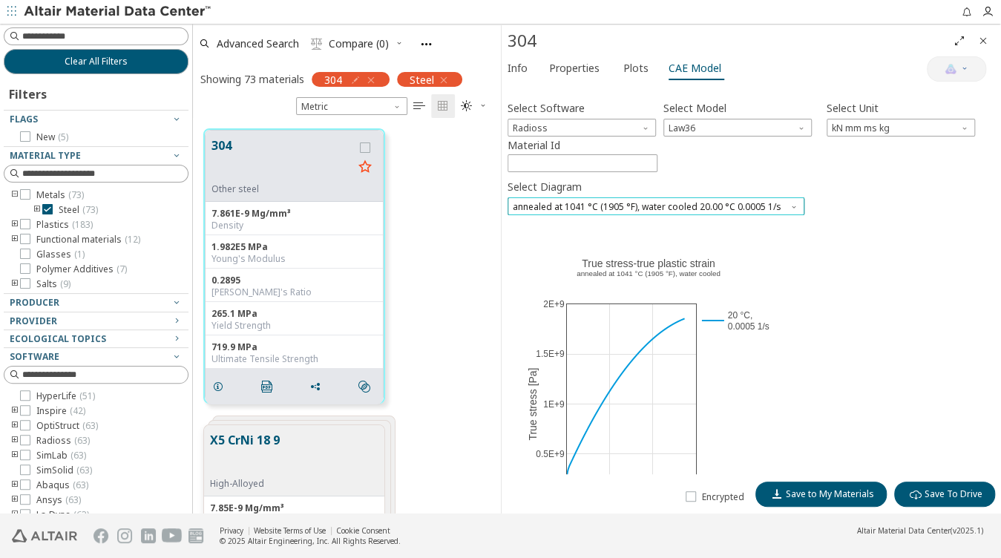
click at [573, 199] on span "annealed at 1041 °C (1905 °F), water cooled 20.00 °C 0.0005 1/s" at bounding box center [655, 206] width 297 height 18
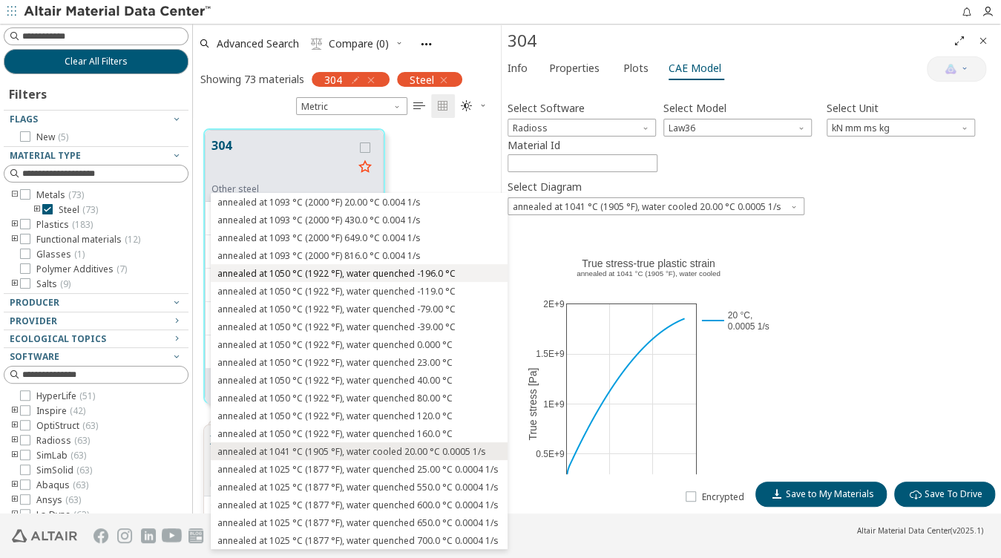
click at [372, 275] on span "annealed at 1050 °C (1922 °F), water quenched -196.0 °C" at bounding box center [336, 274] width 238 height 12
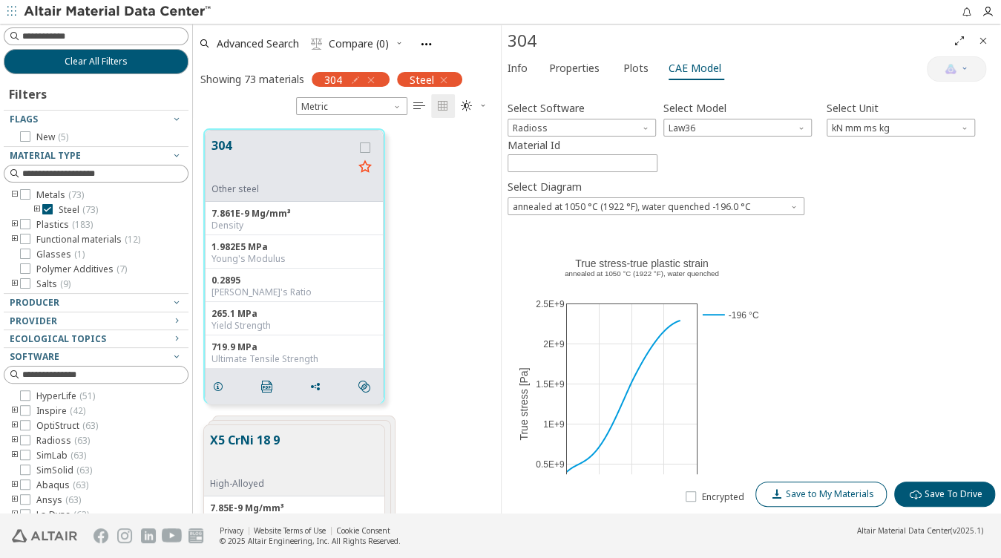
click at [845, 496] on span "Save to My Materials" at bounding box center [830, 494] width 88 height 12
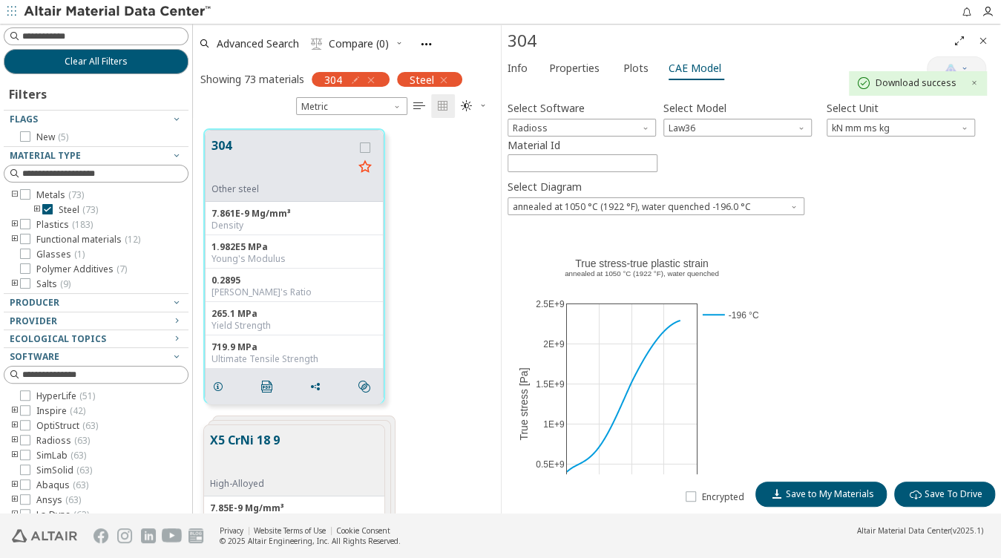
scroll to position [99, 0]
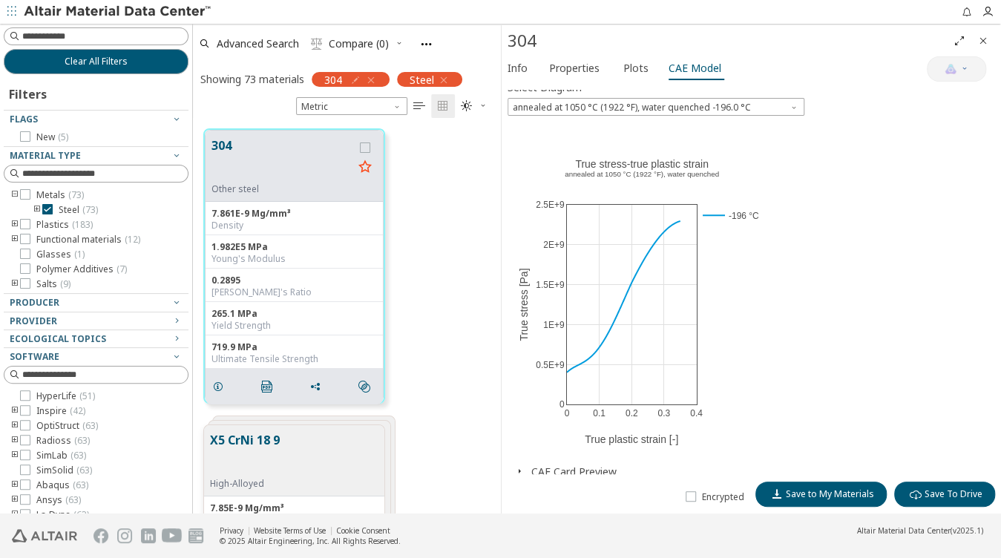
click at [529, 470] on button "button" at bounding box center [519, 471] width 24 height 14
click at [520, 467] on icon "button" at bounding box center [519, 471] width 12 height 12
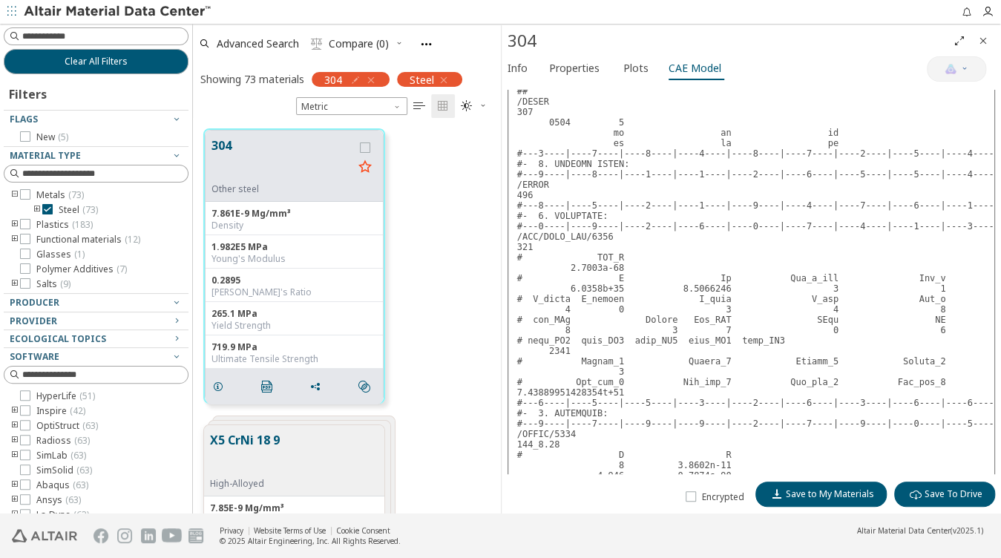
scroll to position [812, 0]
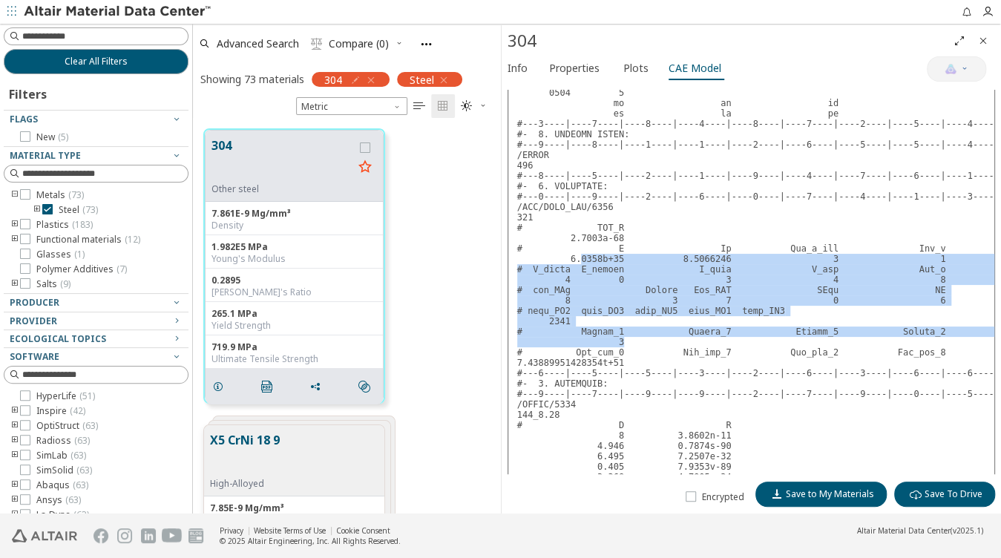
drag, startPoint x: 583, startPoint y: 231, endPoint x: 743, endPoint y: 315, distance: 180.5
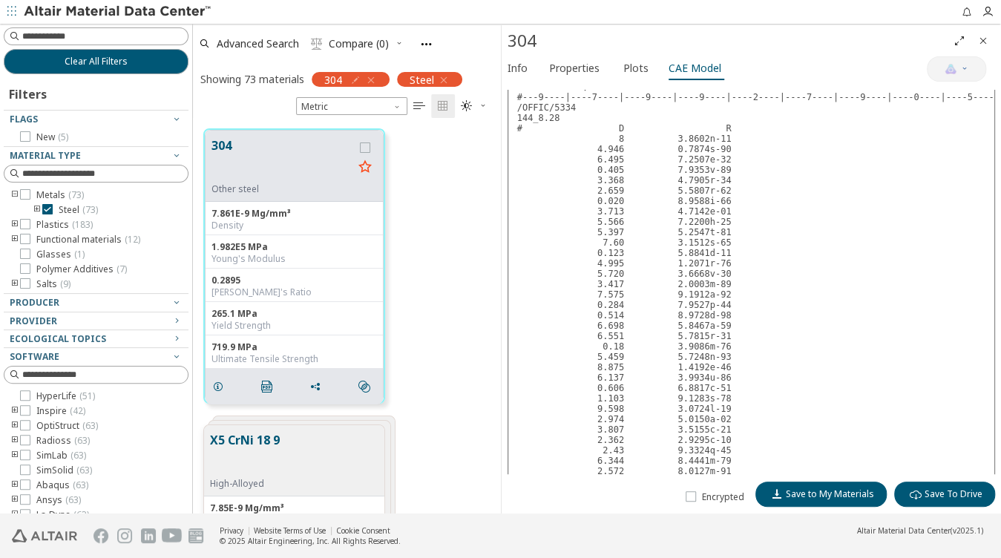
scroll to position [1197, 0]
